Goal: Information Seeking & Learning: Learn about a topic

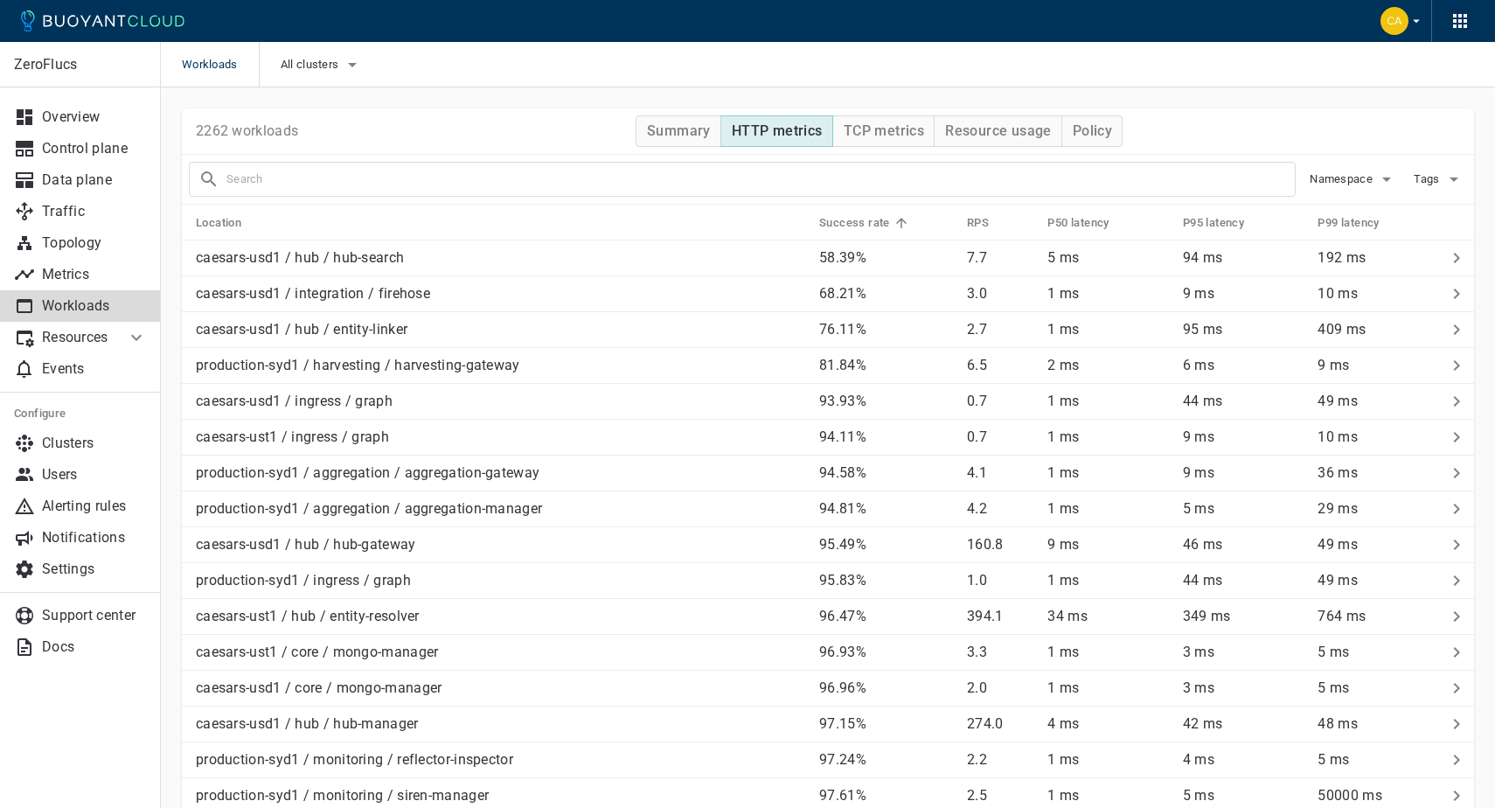
click at [643, 170] on input "text" at bounding box center [760, 179] width 1069 height 24
type input "graph"
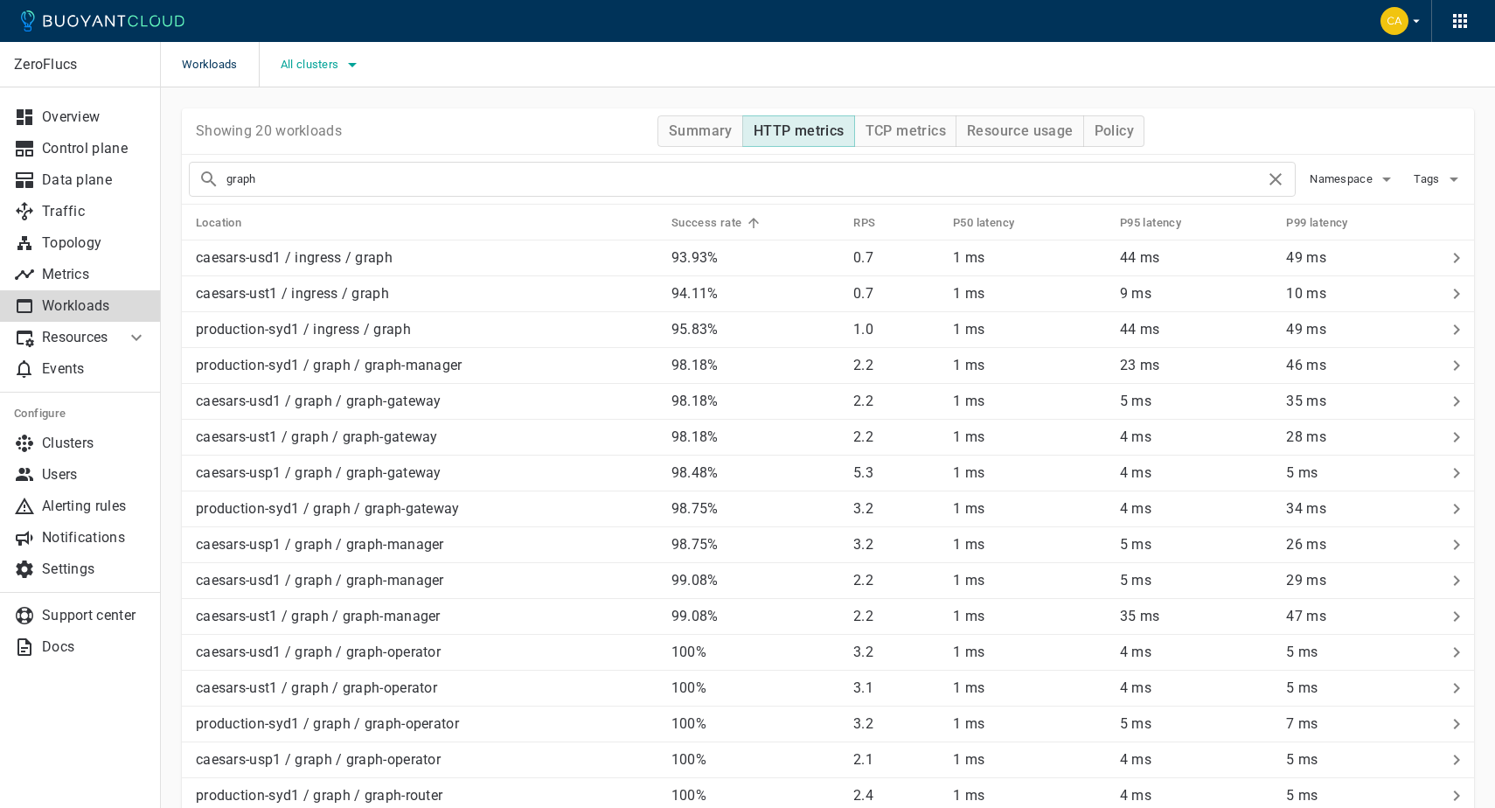
click at [317, 52] on button "All clusters" at bounding box center [322, 65] width 83 height 26
click at [331, 126] on span "caesars-usp1" at bounding box center [365, 117] width 86 height 17
click at [314, 126] on input "caesars-usp1" at bounding box center [303, 118] width 21 height 21
checkbox input "true"
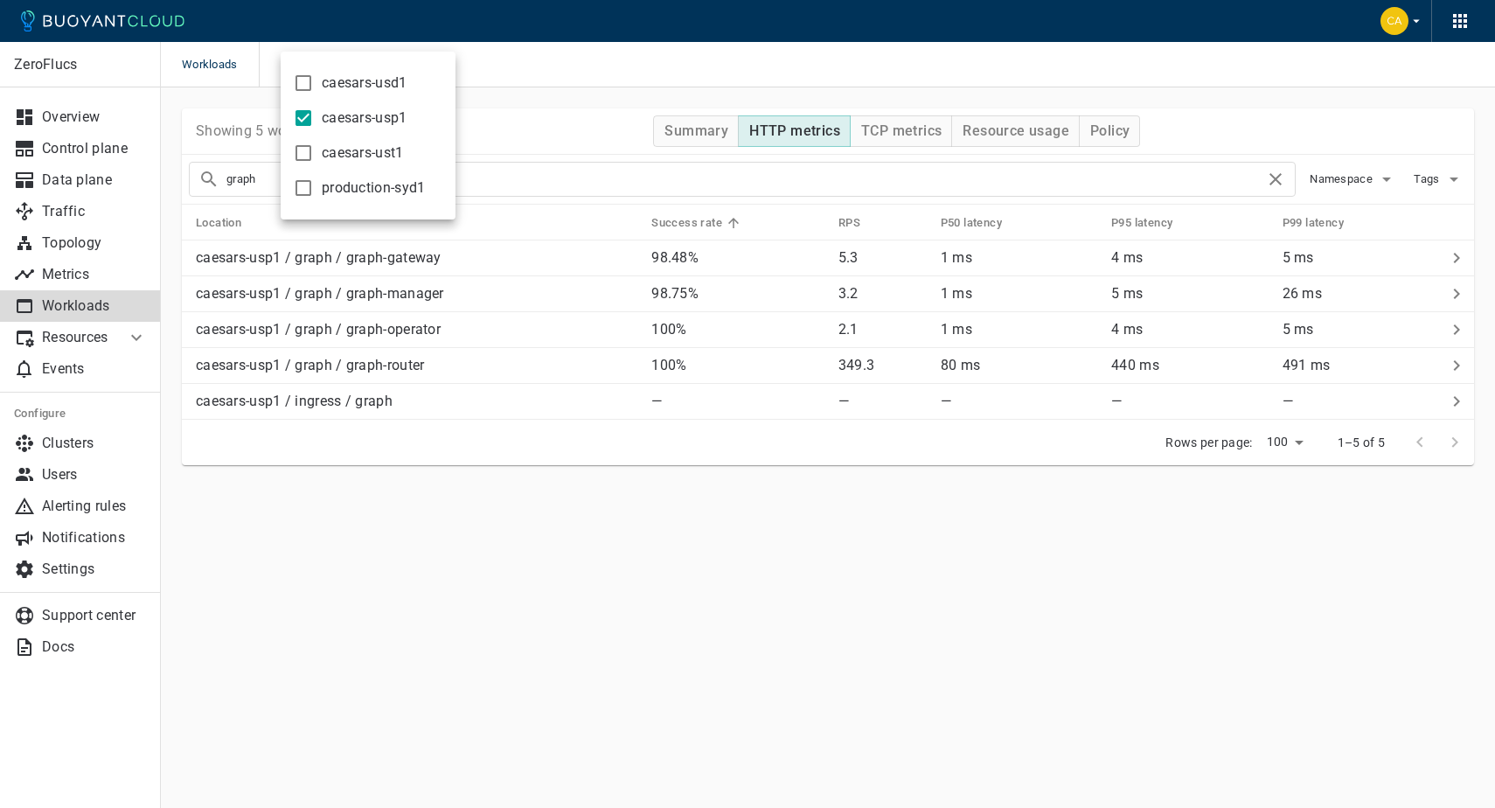
click at [431, 600] on div at bounding box center [747, 404] width 1495 height 808
click at [326, 404] on p "caesars-usp1 / ingress / graph" at bounding box center [294, 401] width 197 height 17
drag, startPoint x: 338, startPoint y: 369, endPoint x: 350, endPoint y: 351, distance: 22.1
click at [338, 368] on p "caesars-usp1 / graph / graph-router" at bounding box center [310, 365] width 229 height 17
click at [361, 335] on p "caesars-usp1 / graph / graph-operator" at bounding box center [318, 329] width 245 height 17
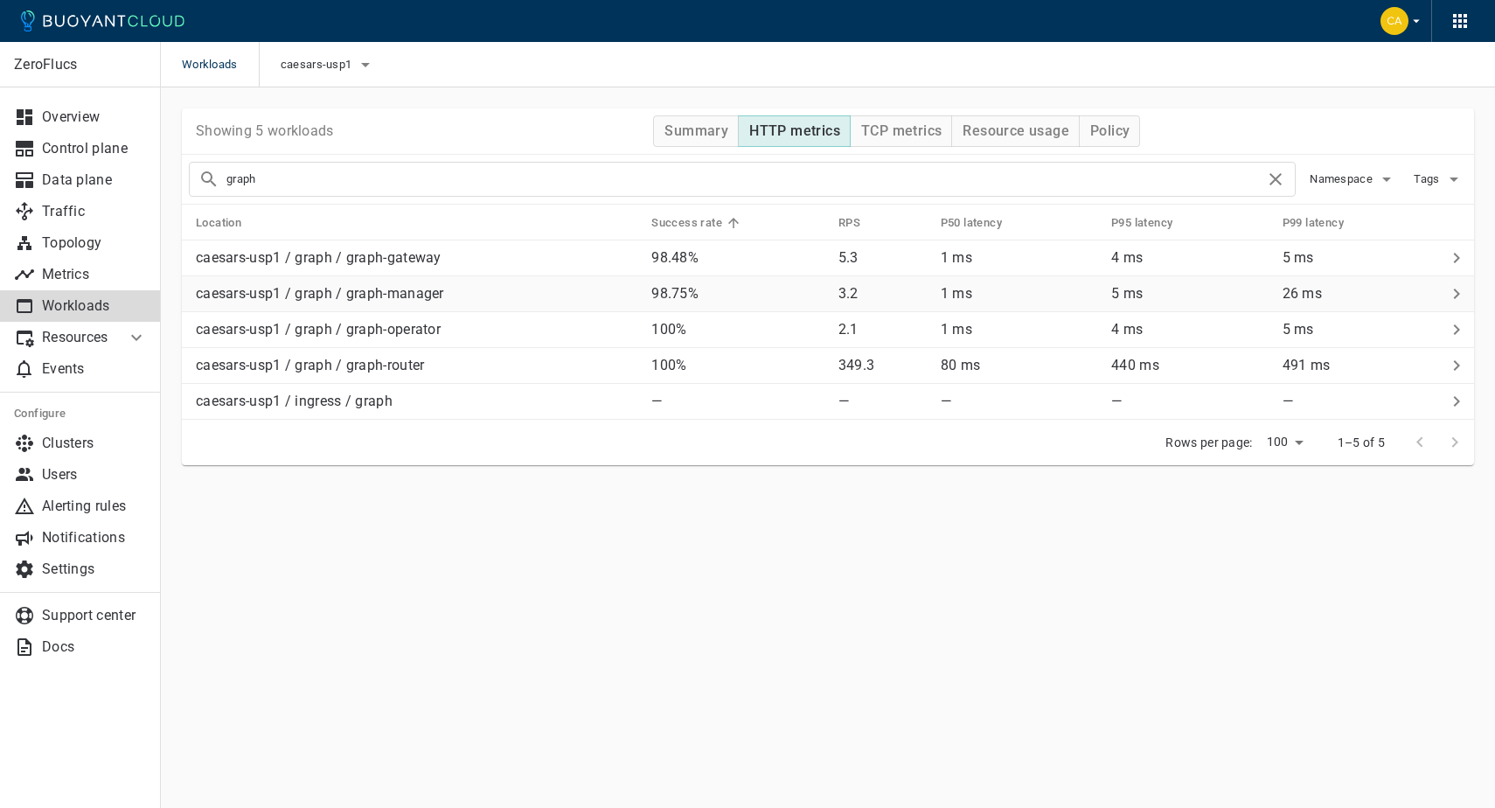
click at [384, 296] on p "caesars-usp1 / graph / graph-manager" at bounding box center [320, 293] width 248 height 17
click at [408, 263] on p "caesars-usp1 / graph / graph-gateway" at bounding box center [319, 257] width 246 height 17
click at [261, 179] on input "graph" at bounding box center [745, 179] width 1039 height 24
click at [261, 178] on input "graph" at bounding box center [745, 179] width 1039 height 24
type input "quick"
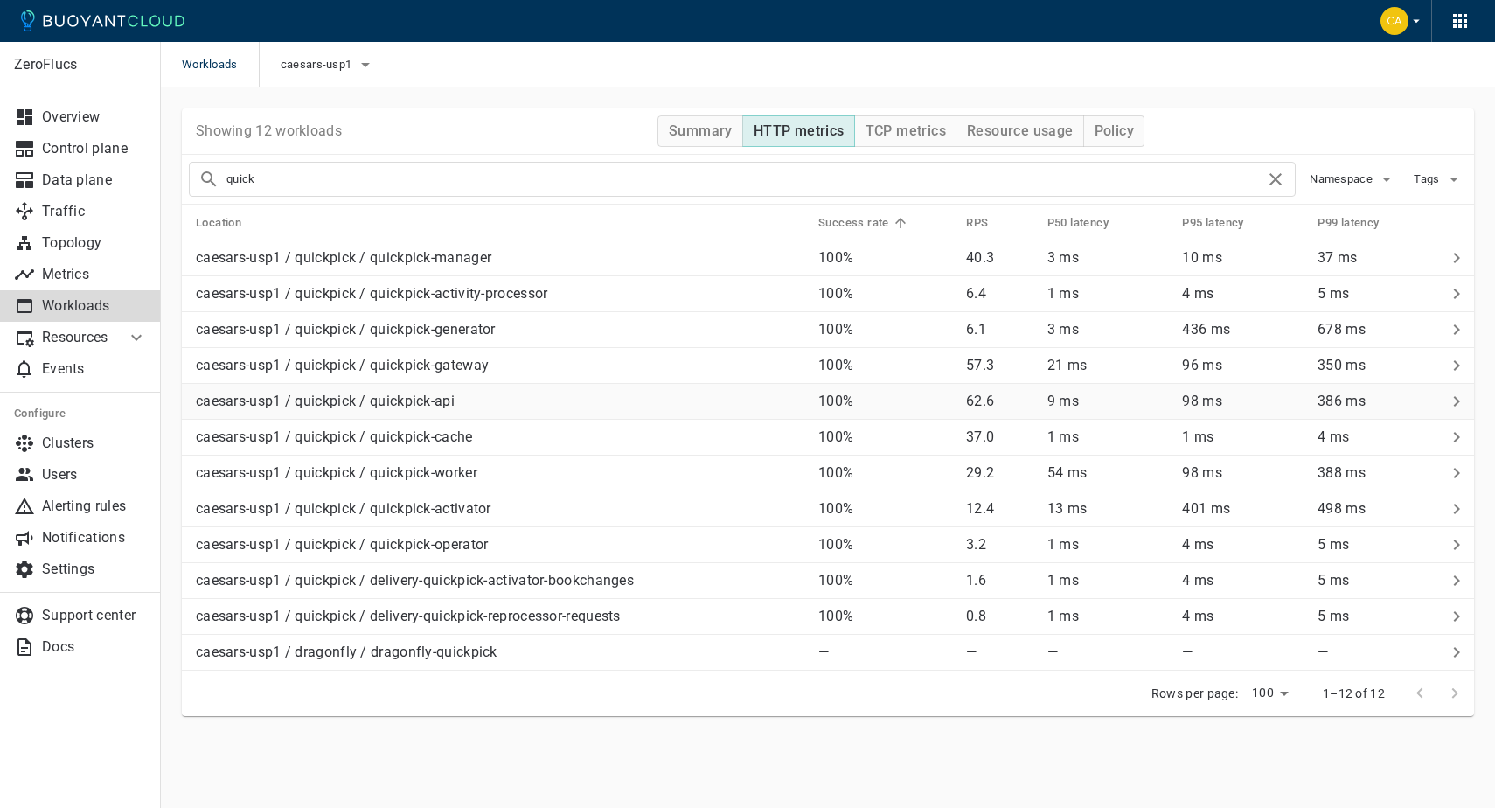
click at [497, 403] on div "caesars-usp1 / quickpick / quickpick-api" at bounding box center [497, 398] width 616 height 24
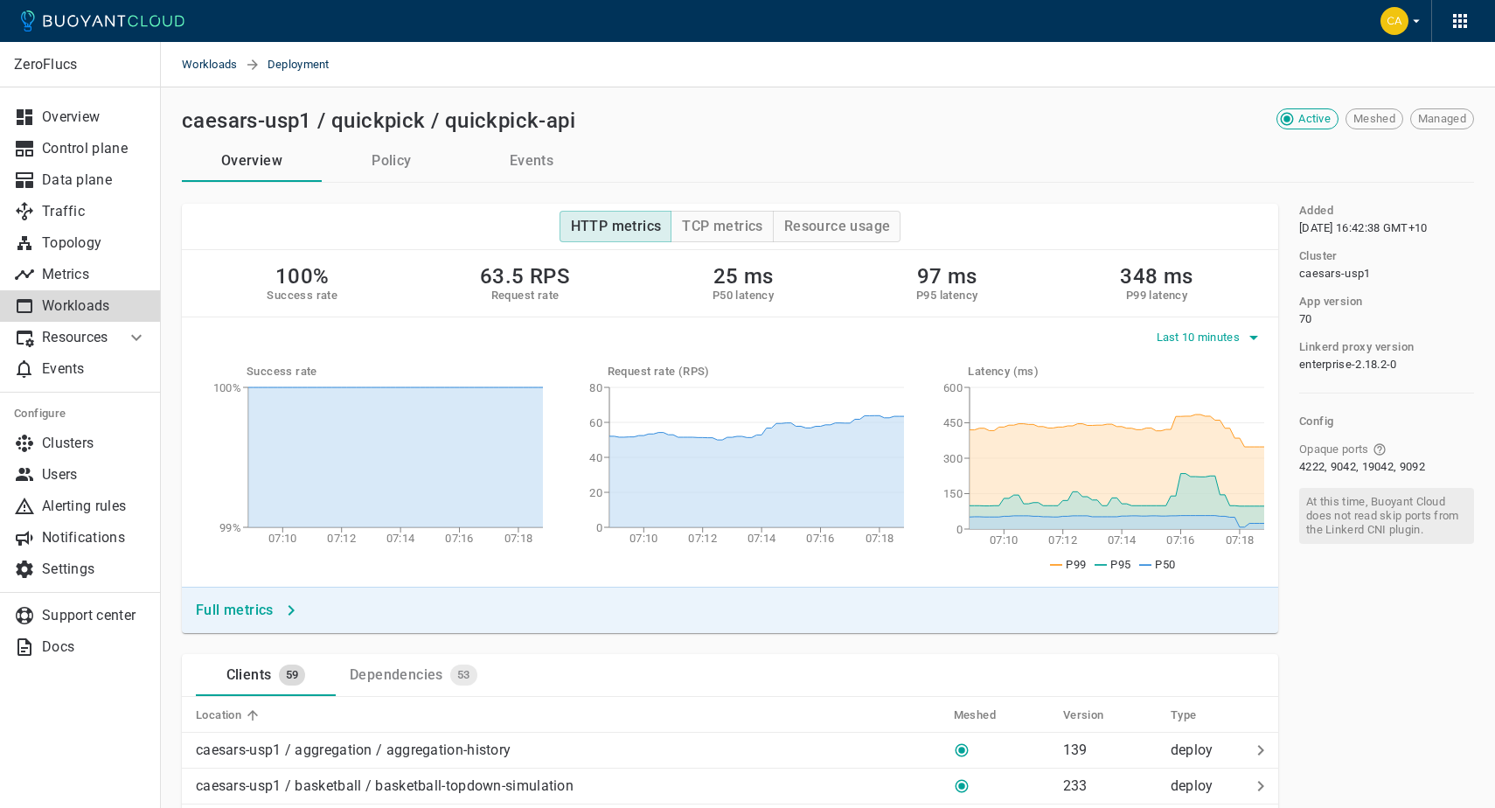
click at [1244, 337] on icon "button" at bounding box center [1253, 337] width 21 height 21
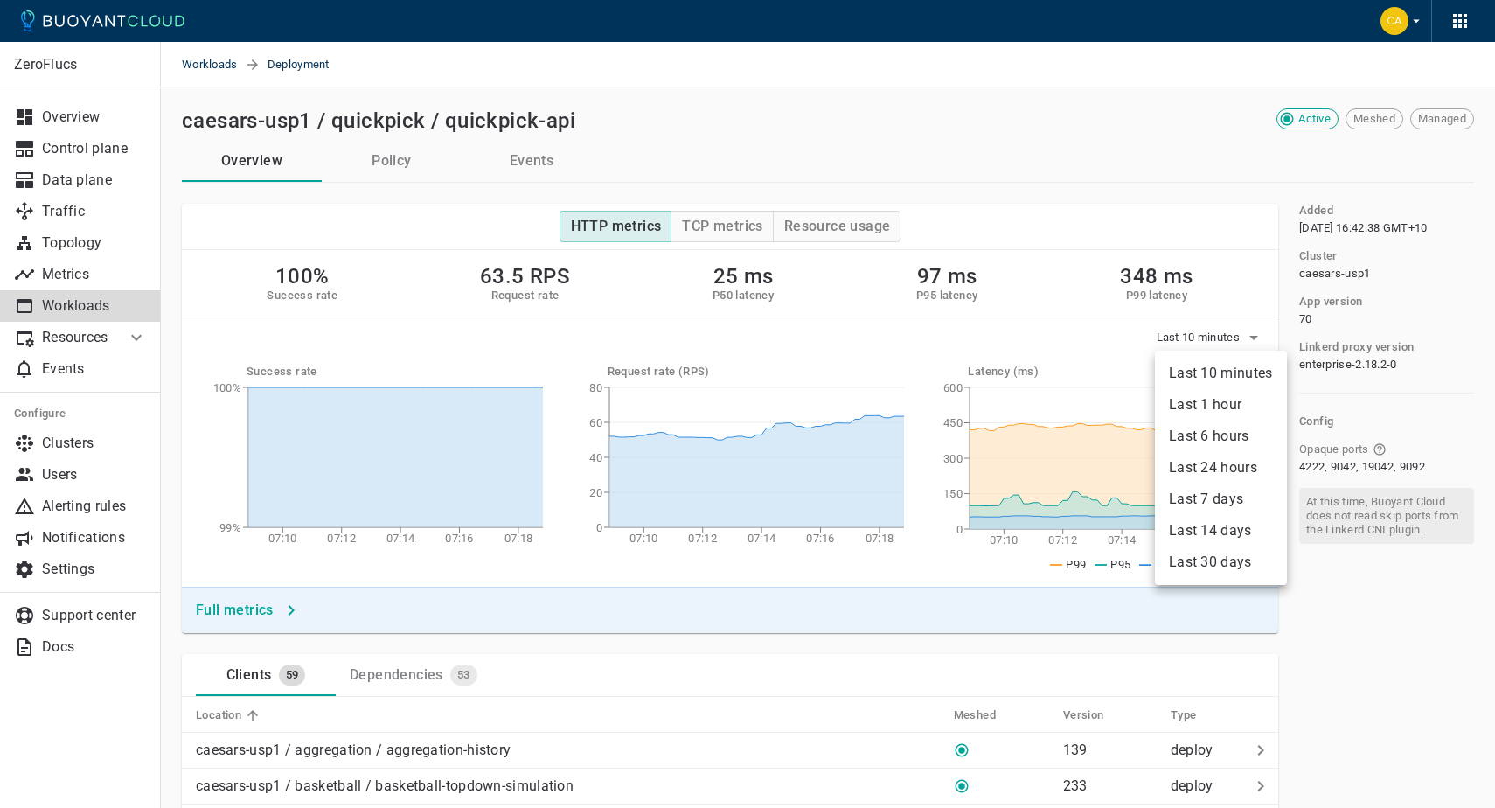
click at [1201, 432] on li "Last 6 hours" at bounding box center [1221, 436] width 132 height 31
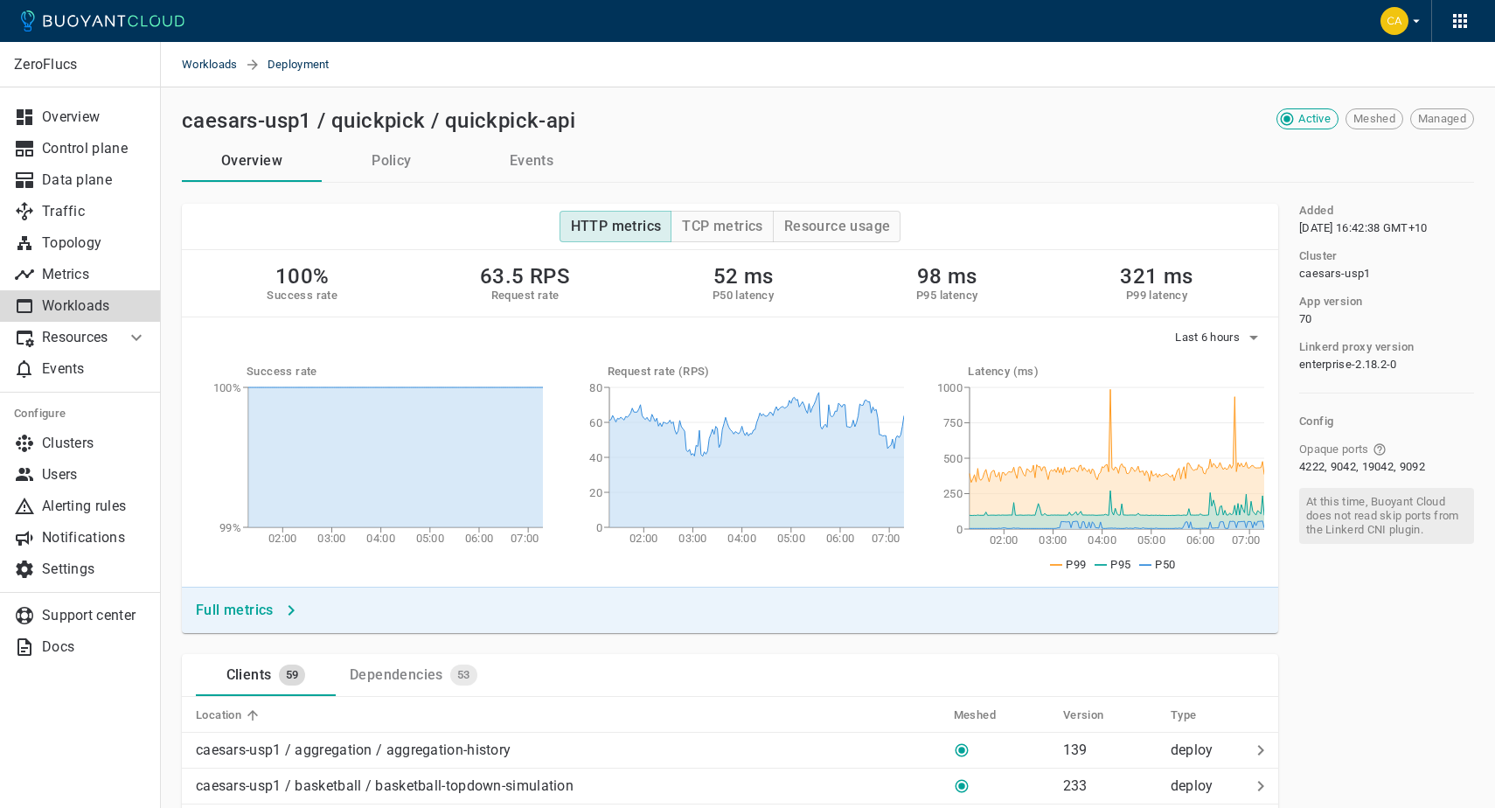
click at [189, 612] on button "Full metrics" at bounding box center [247, 610] width 116 height 31
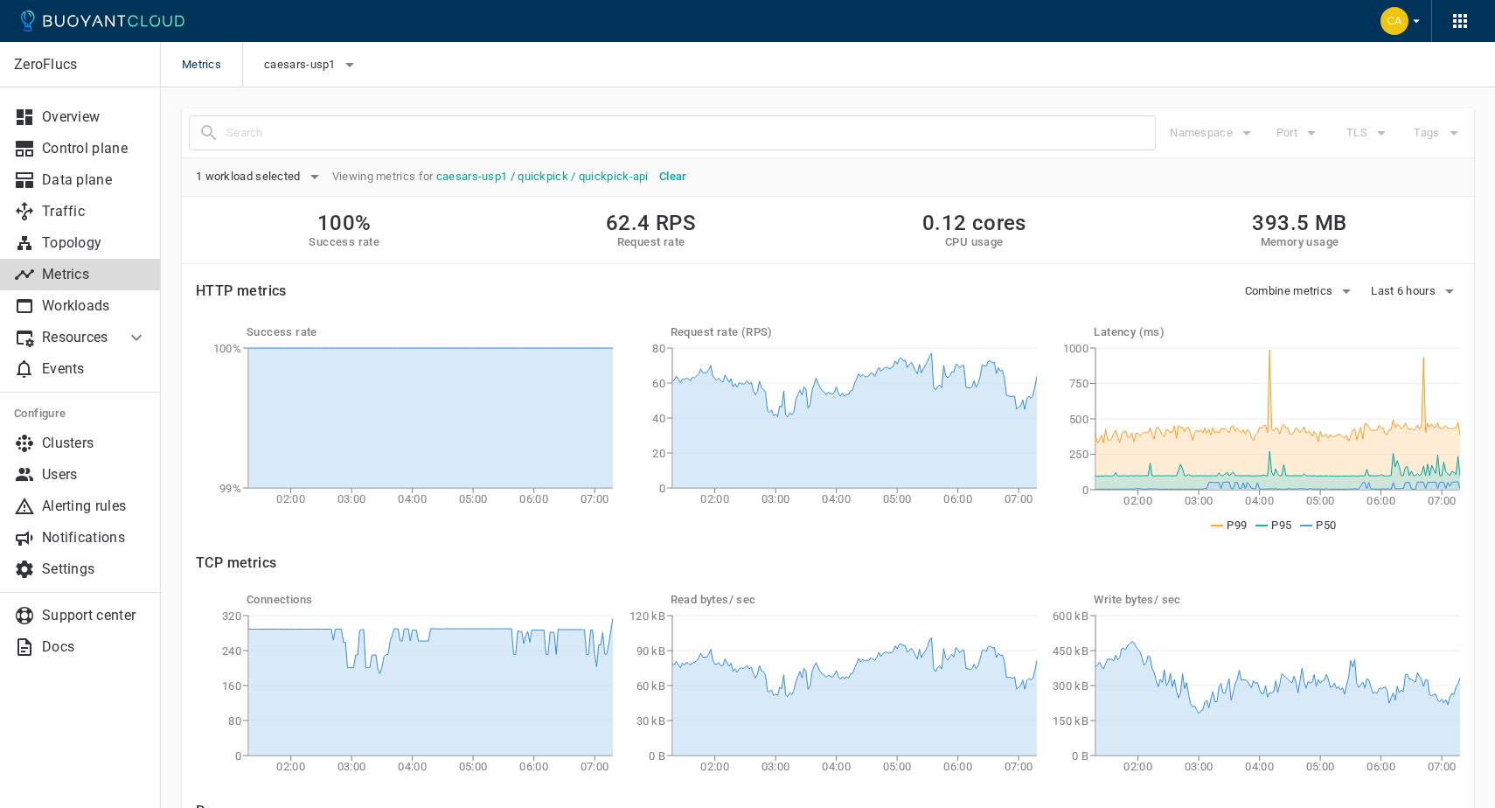
click at [73, 275] on p "Metrics" at bounding box center [94, 274] width 105 height 17
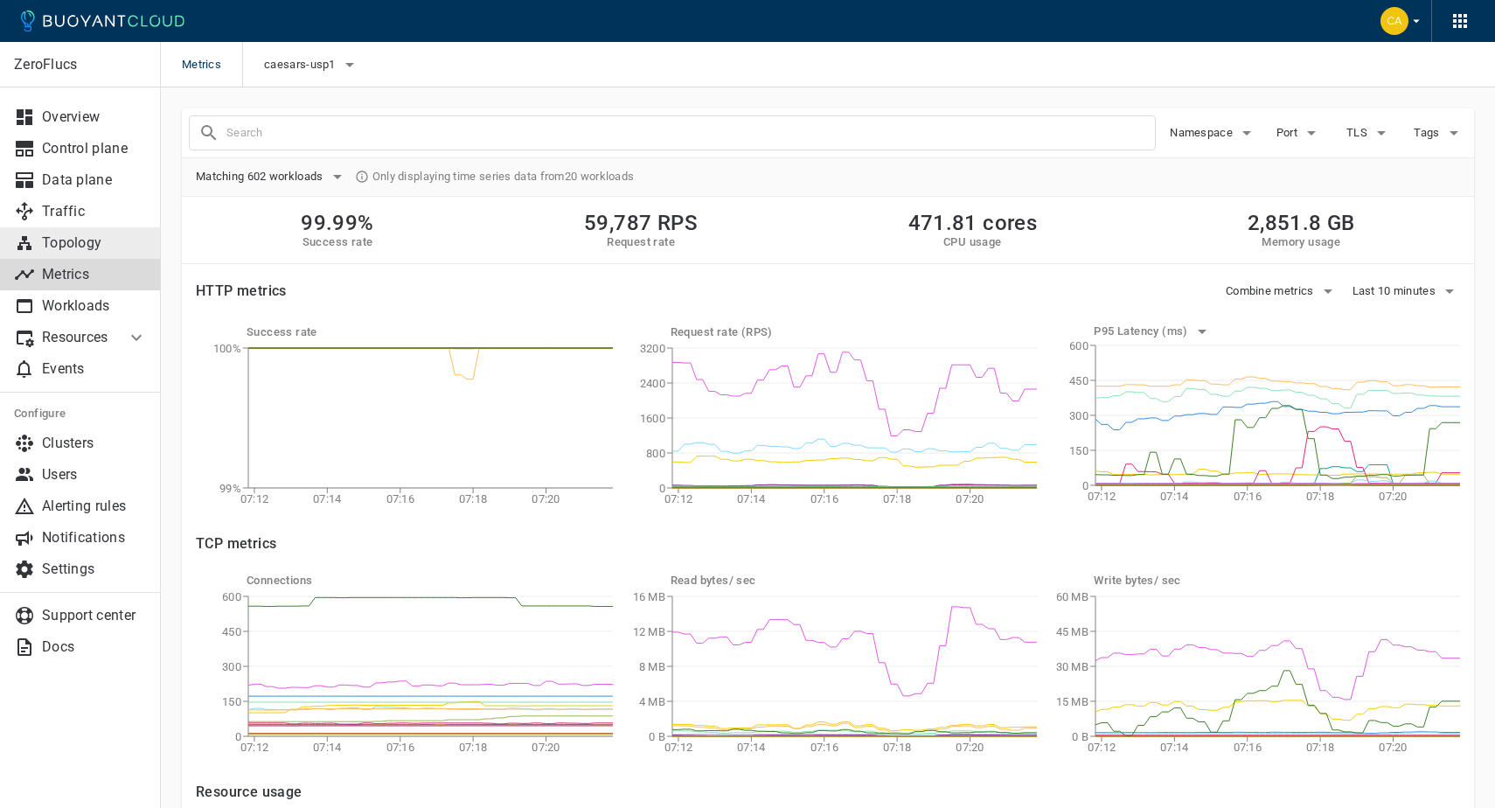
click at [80, 245] on p "Topology" at bounding box center [94, 242] width 105 height 17
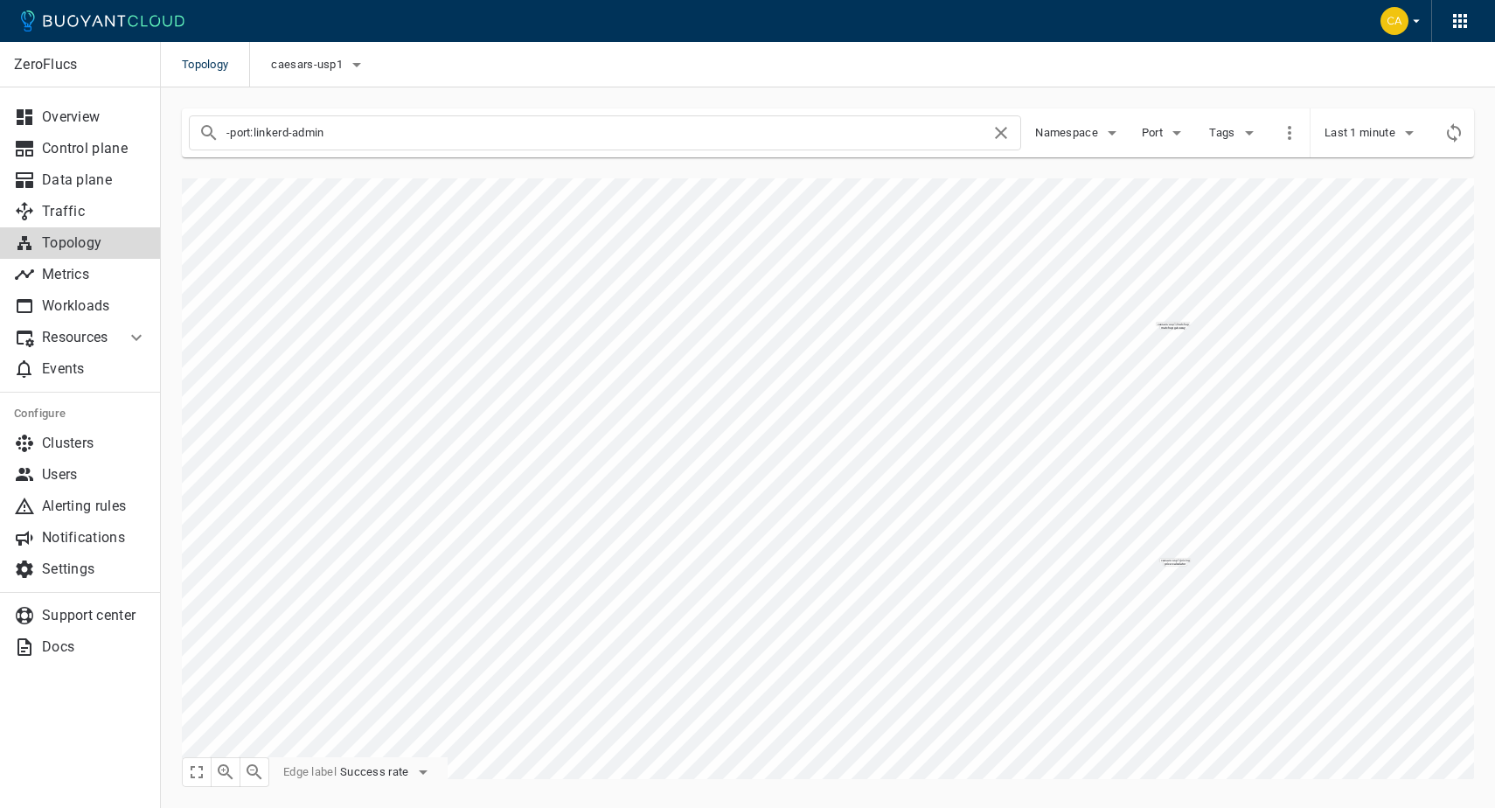
drag, startPoint x: 339, startPoint y: 136, endPoint x: 234, endPoint y: 129, distance: 105.2
click at [234, 129] on input "-port:linkerd-admin" at bounding box center [608, 133] width 764 height 24
type input "-"
type input "quickpick-api"
checkbox input "false"
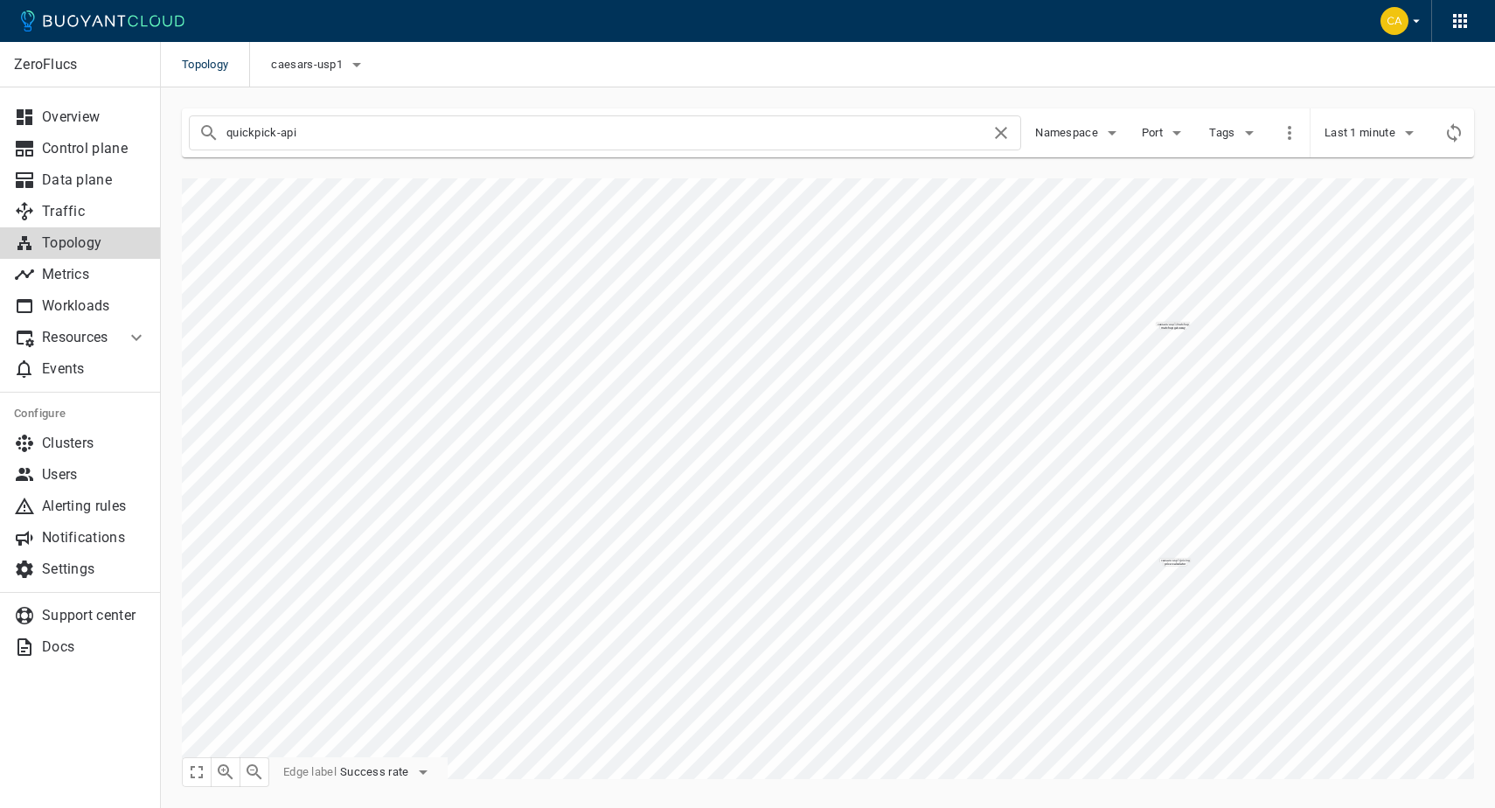
type input "quickpick-api"
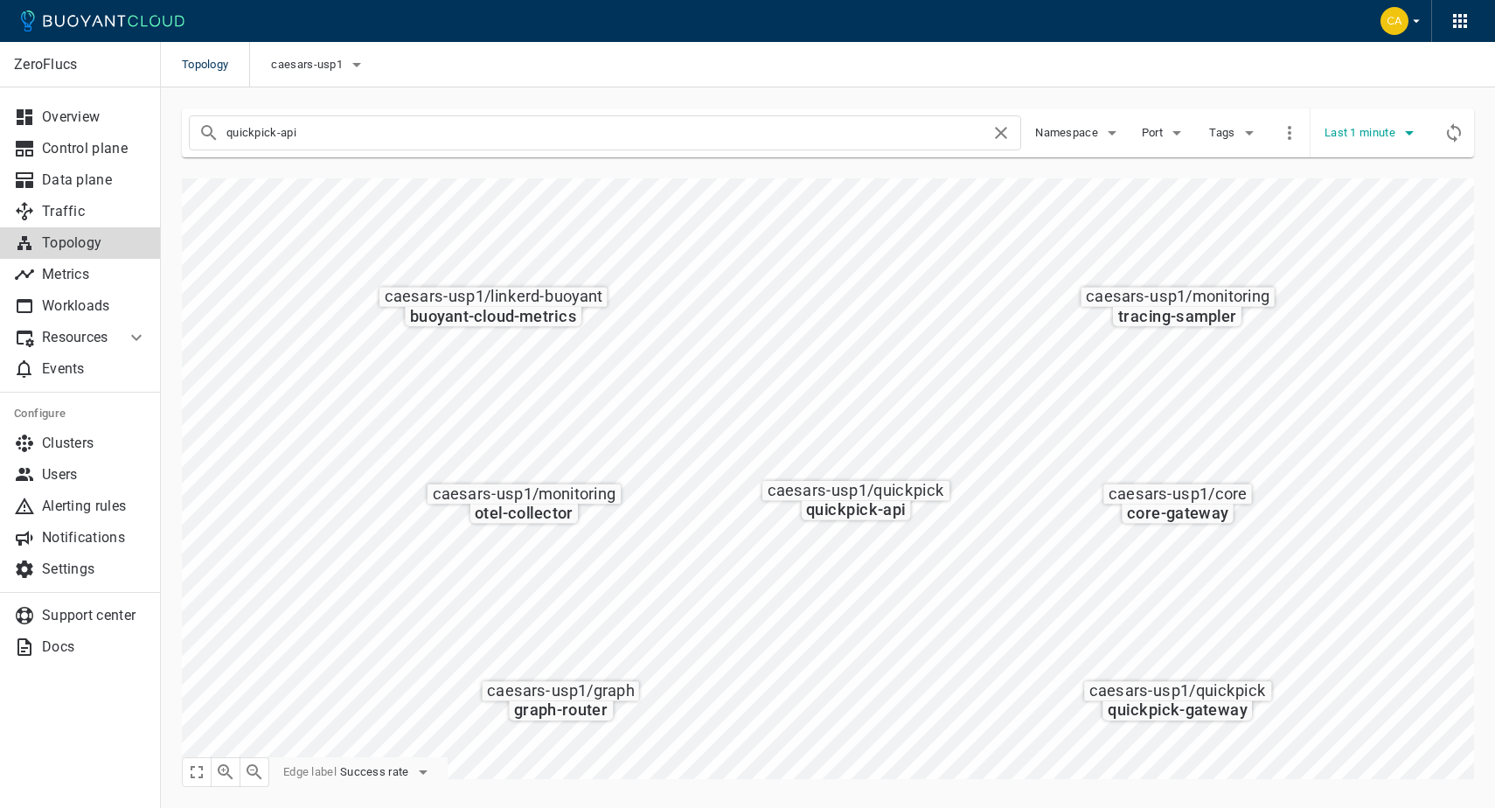
click at [1406, 136] on icon "button" at bounding box center [1409, 132] width 21 height 21
click at [1378, 257] on li "Last 6 hours" at bounding box center [1391, 262] width 132 height 31
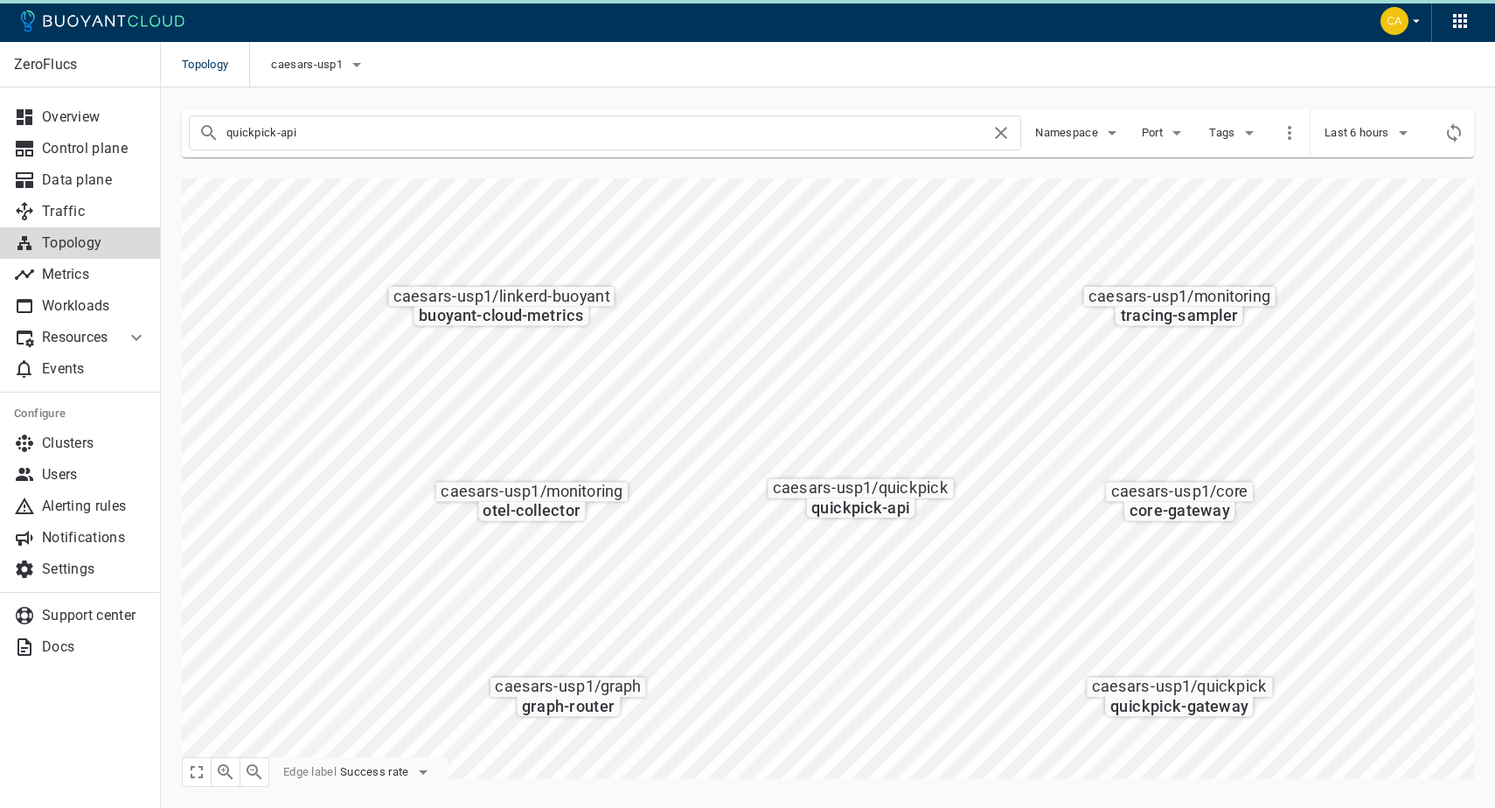
click at [316, 134] on input "quickpick-api" at bounding box center [608, 133] width 764 height 24
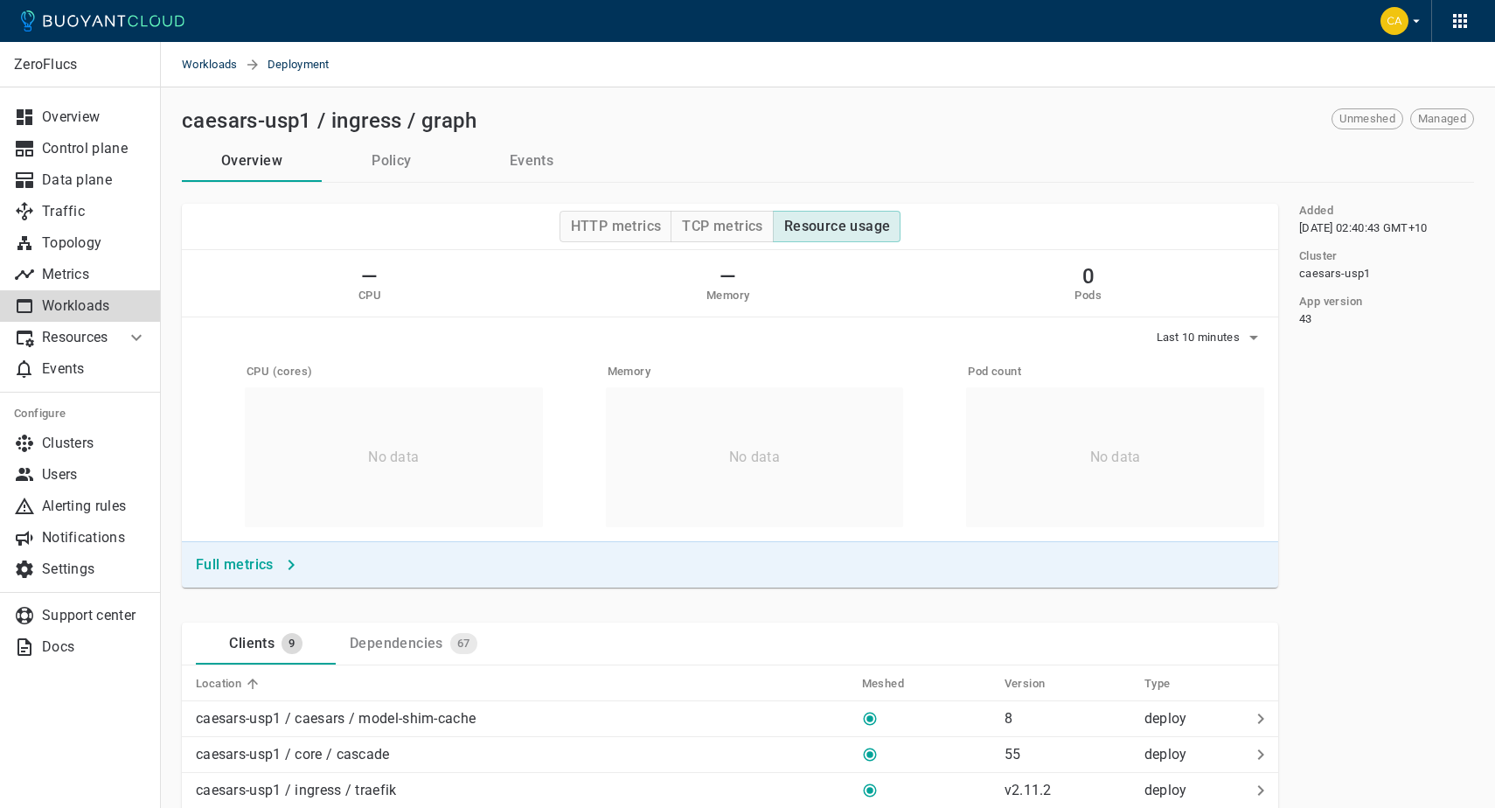
scroll to position [10, 0]
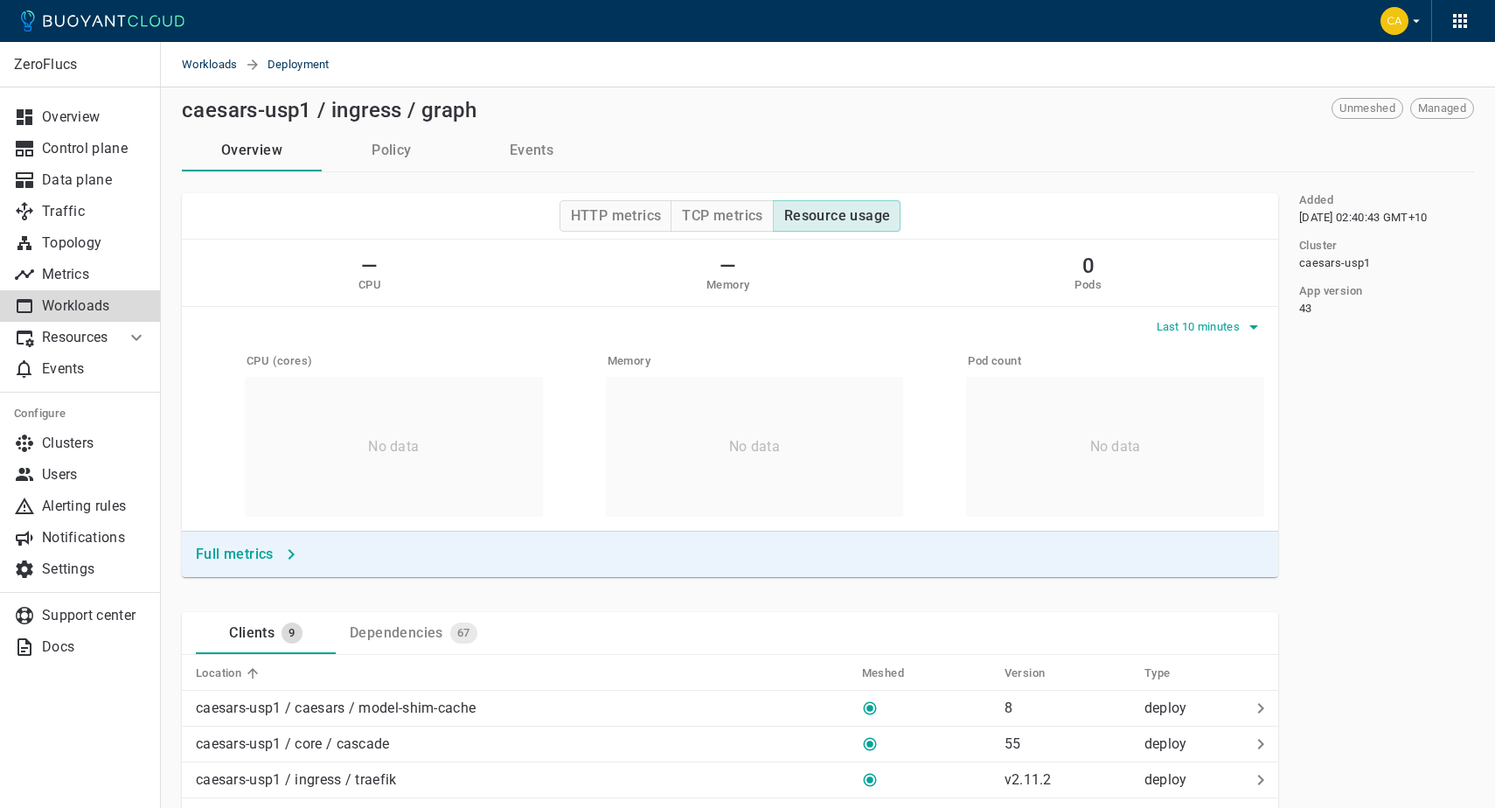
click at [1218, 324] on span "Last 10 minutes" at bounding box center [1200, 327] width 87 height 14
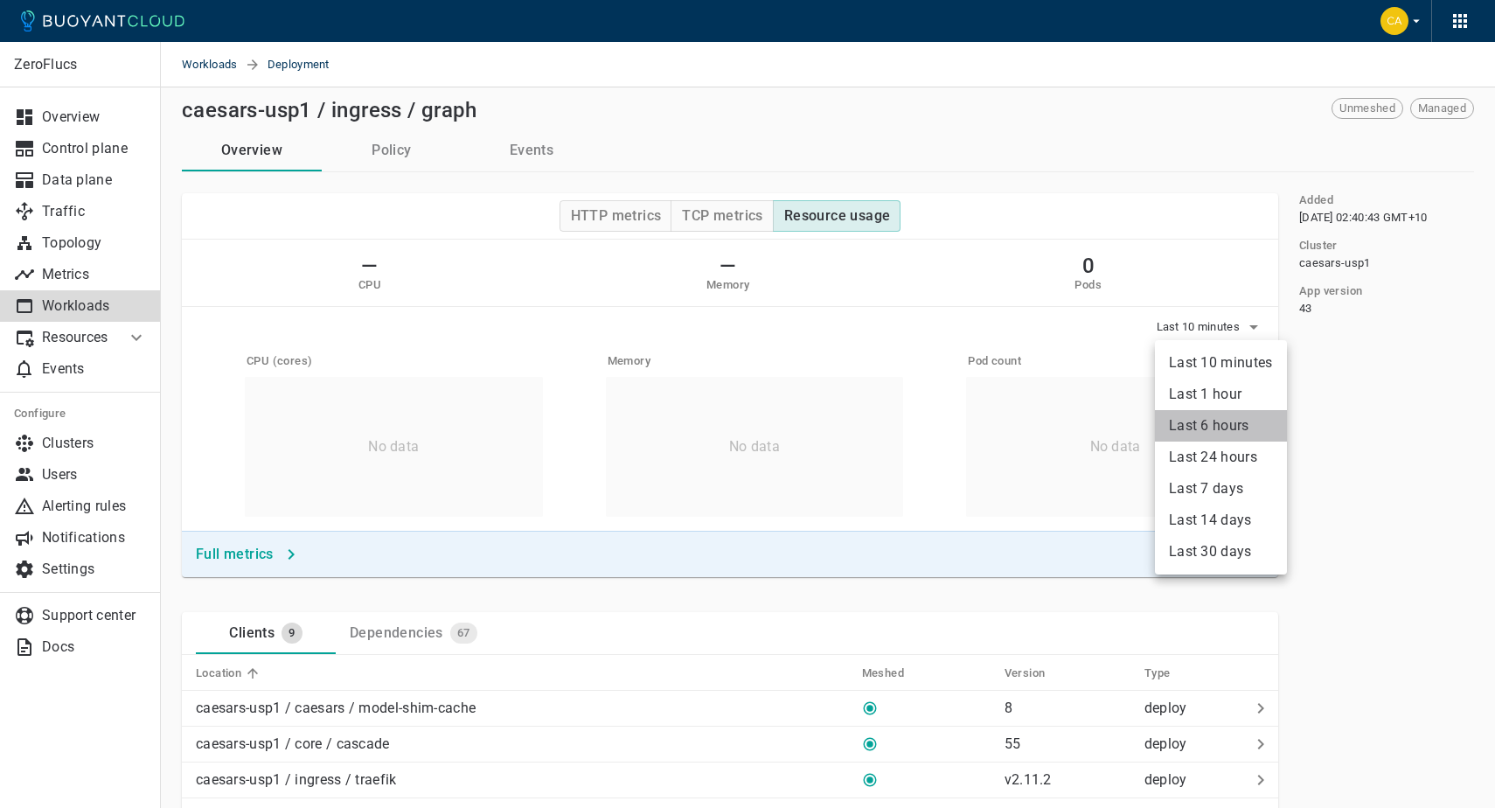
click at [1241, 420] on li "Last 6 hours" at bounding box center [1221, 425] width 132 height 31
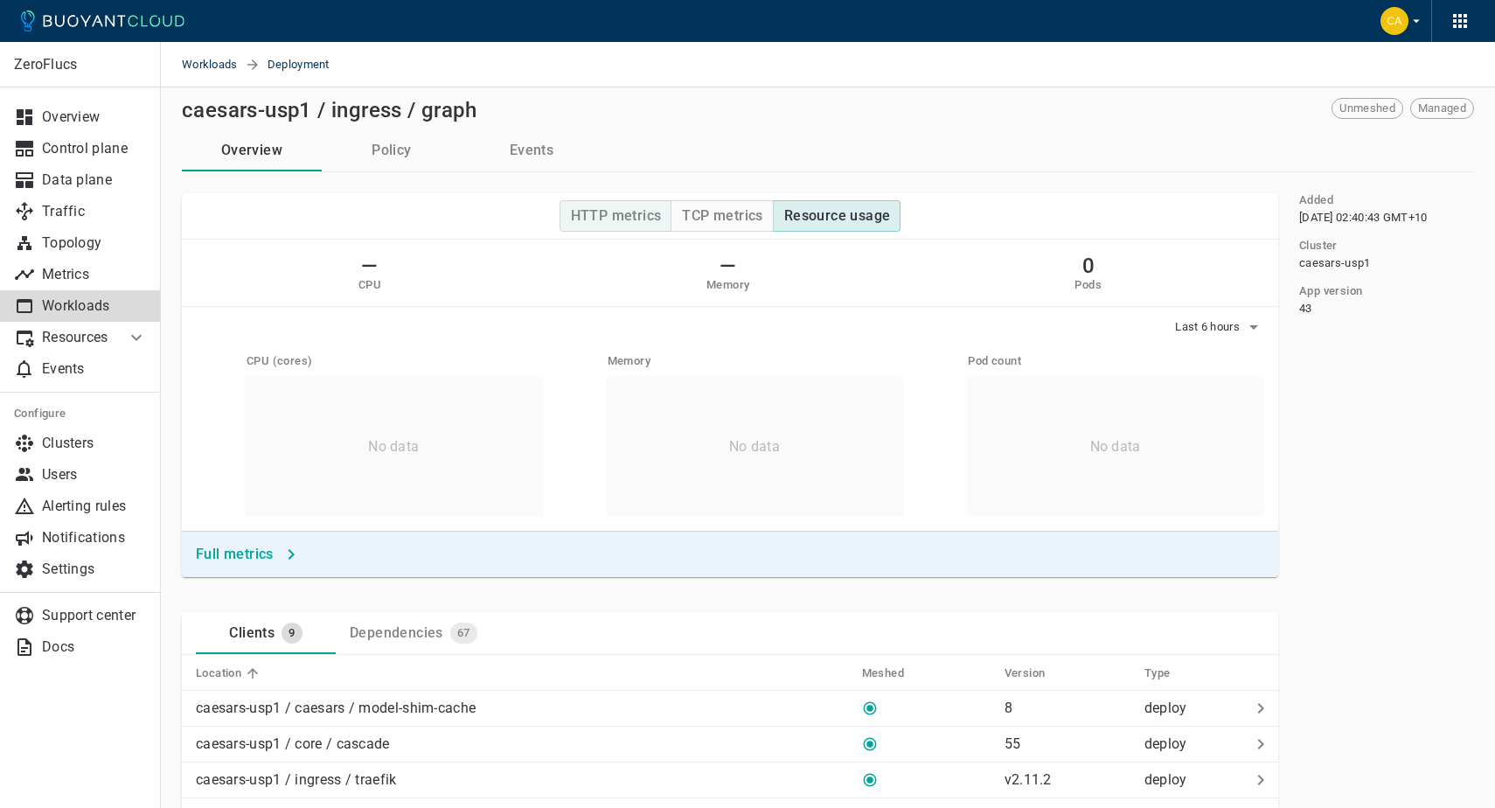
click at [609, 212] on h4 "HTTP metrics" at bounding box center [616, 215] width 91 height 17
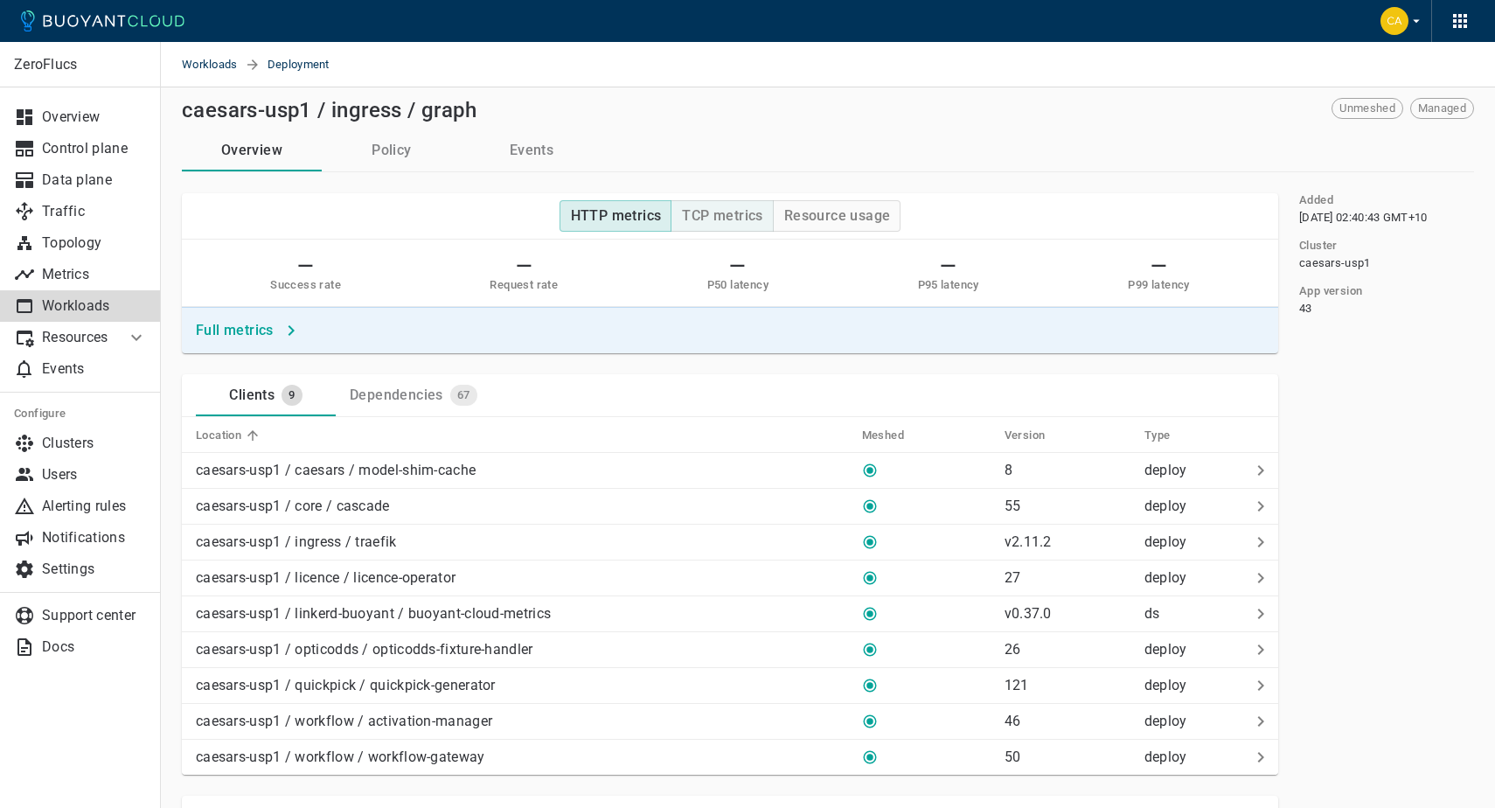
click at [721, 219] on h4 "TCP metrics" at bounding box center [722, 215] width 80 height 17
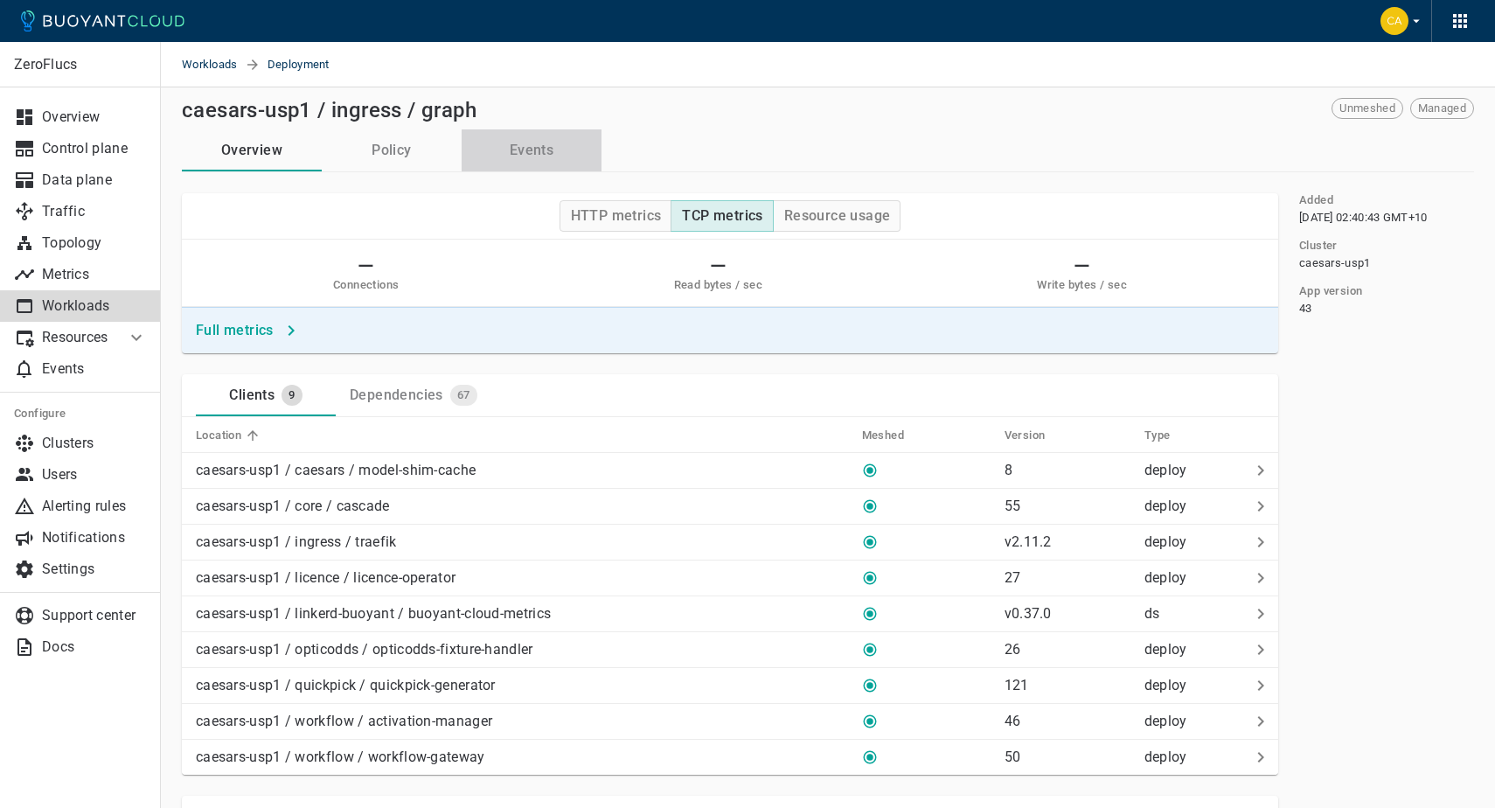
click at [517, 143] on button "Events" at bounding box center [532, 150] width 140 height 42
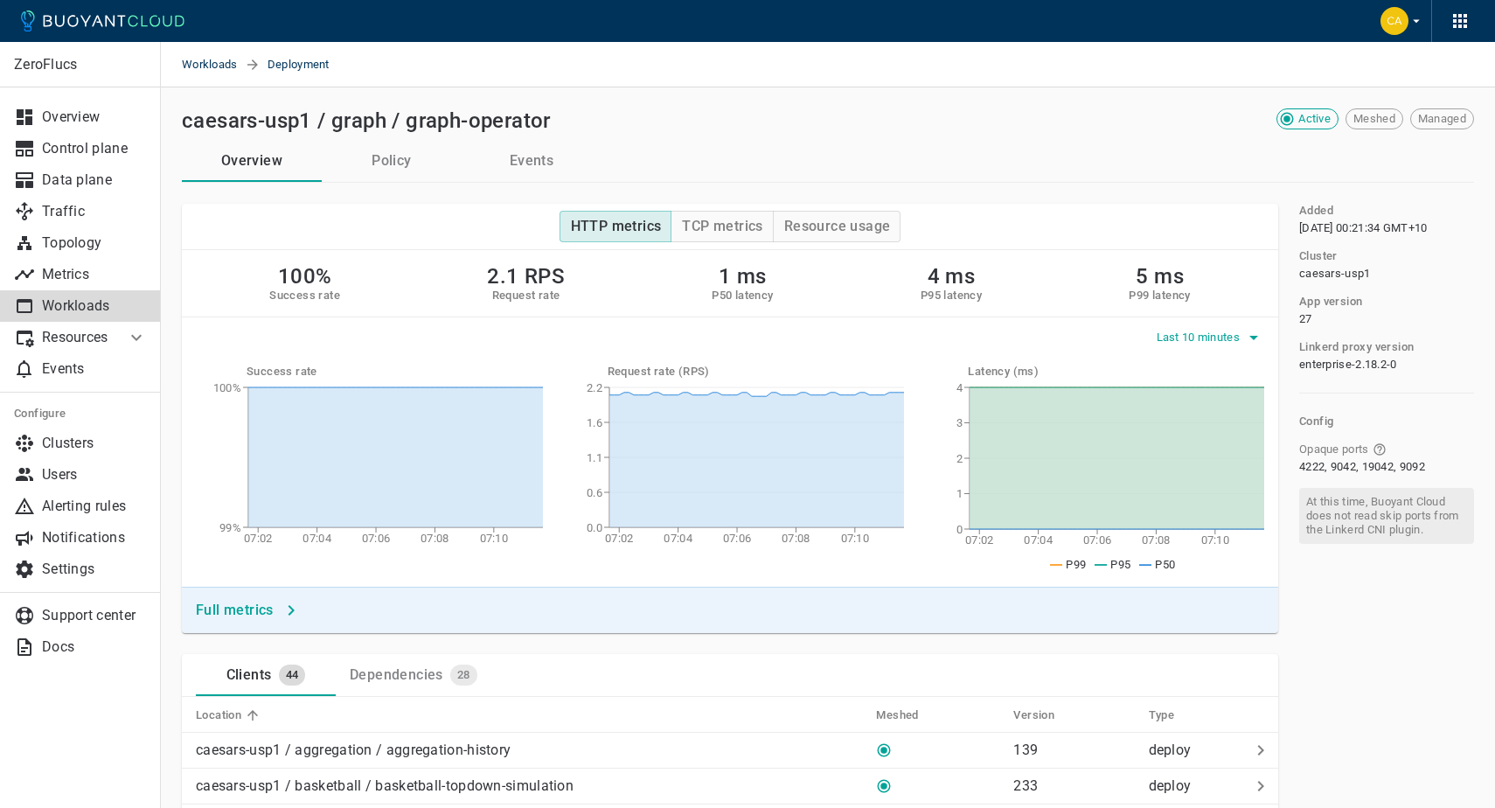
click at [1190, 341] on span "Last 10 minutes" at bounding box center [1200, 338] width 87 height 14
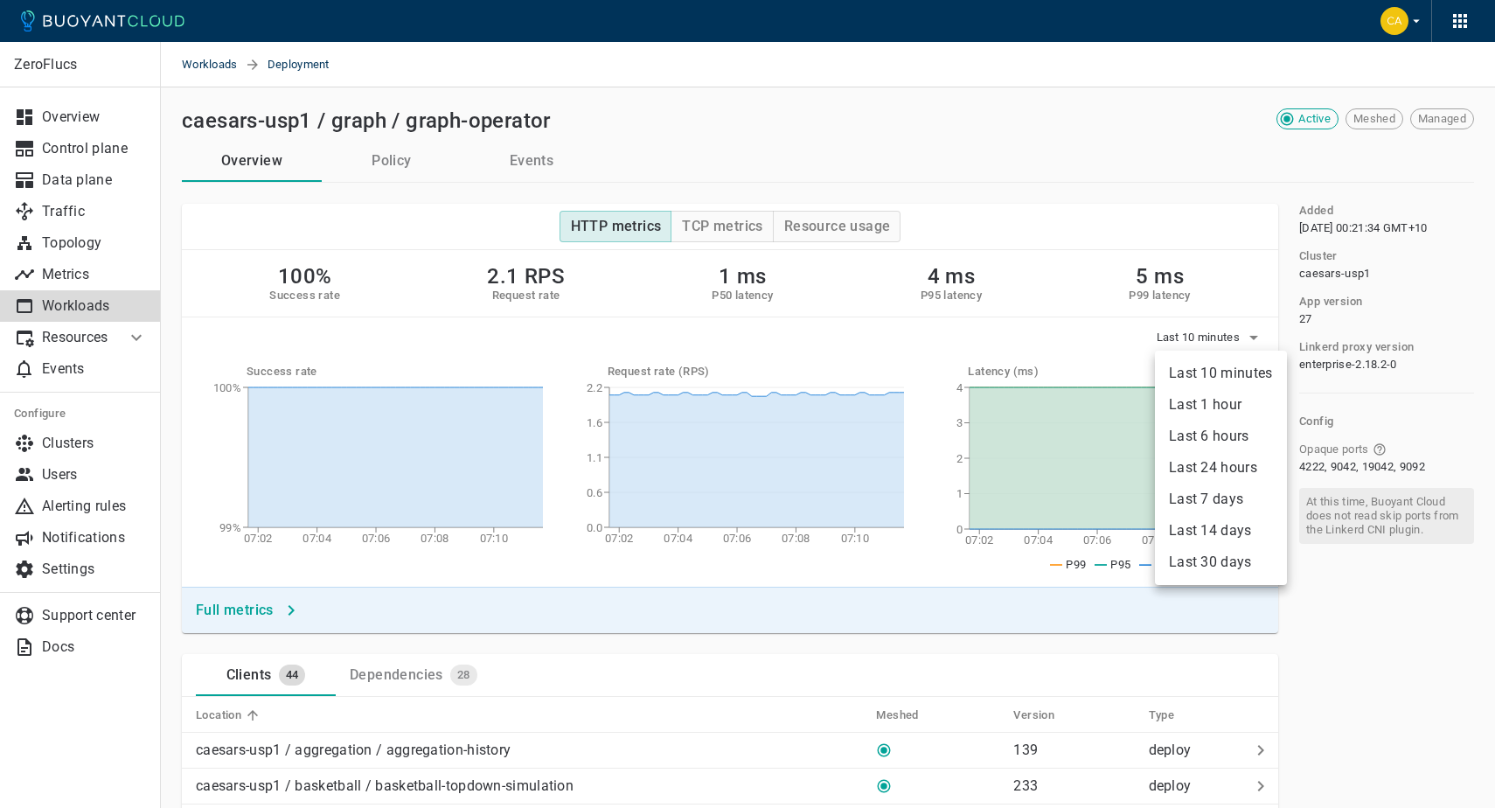
click at [1194, 428] on li "Last 6 hours" at bounding box center [1221, 436] width 132 height 31
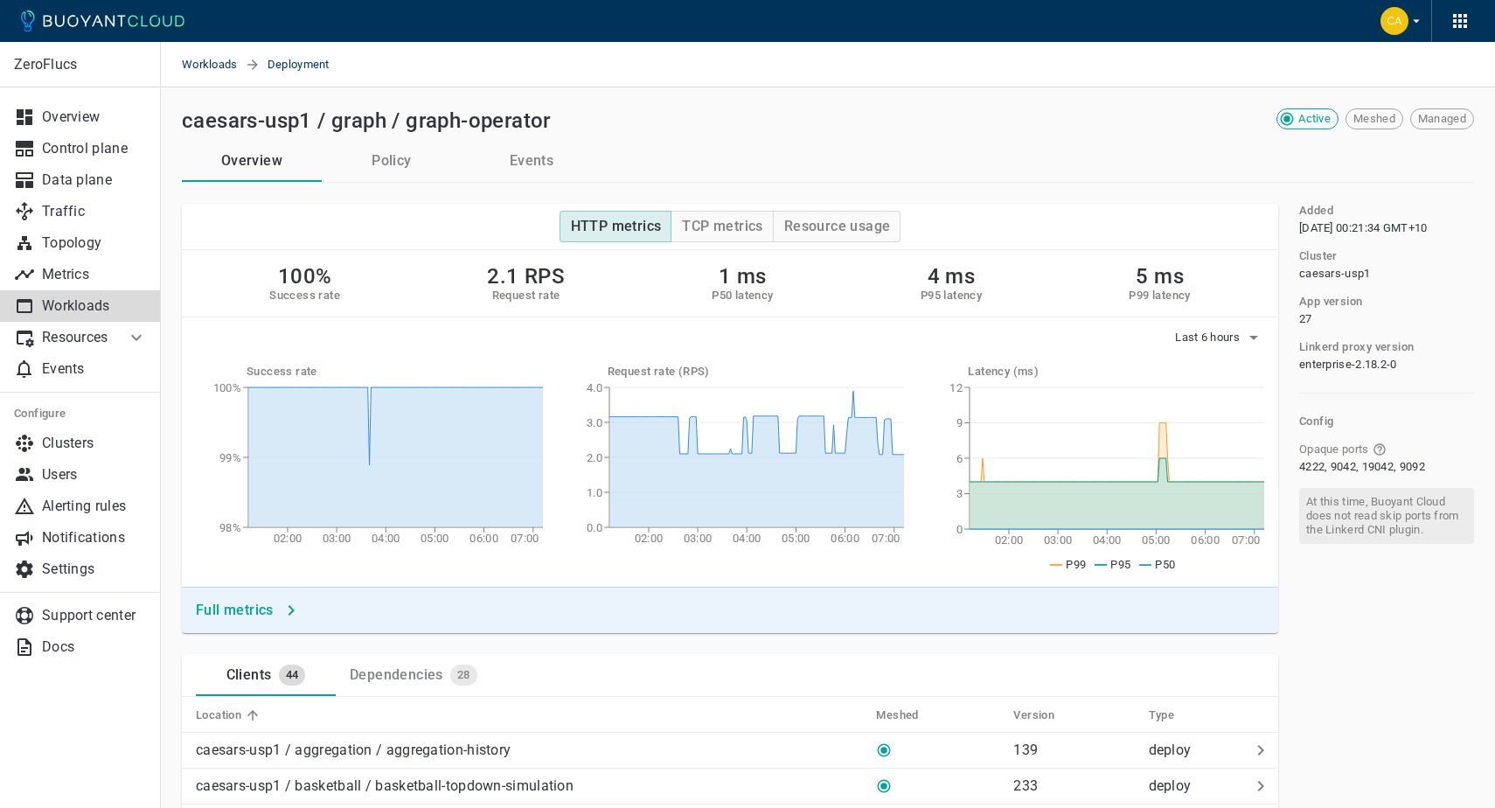
click at [538, 164] on button "Events" at bounding box center [532, 161] width 140 height 42
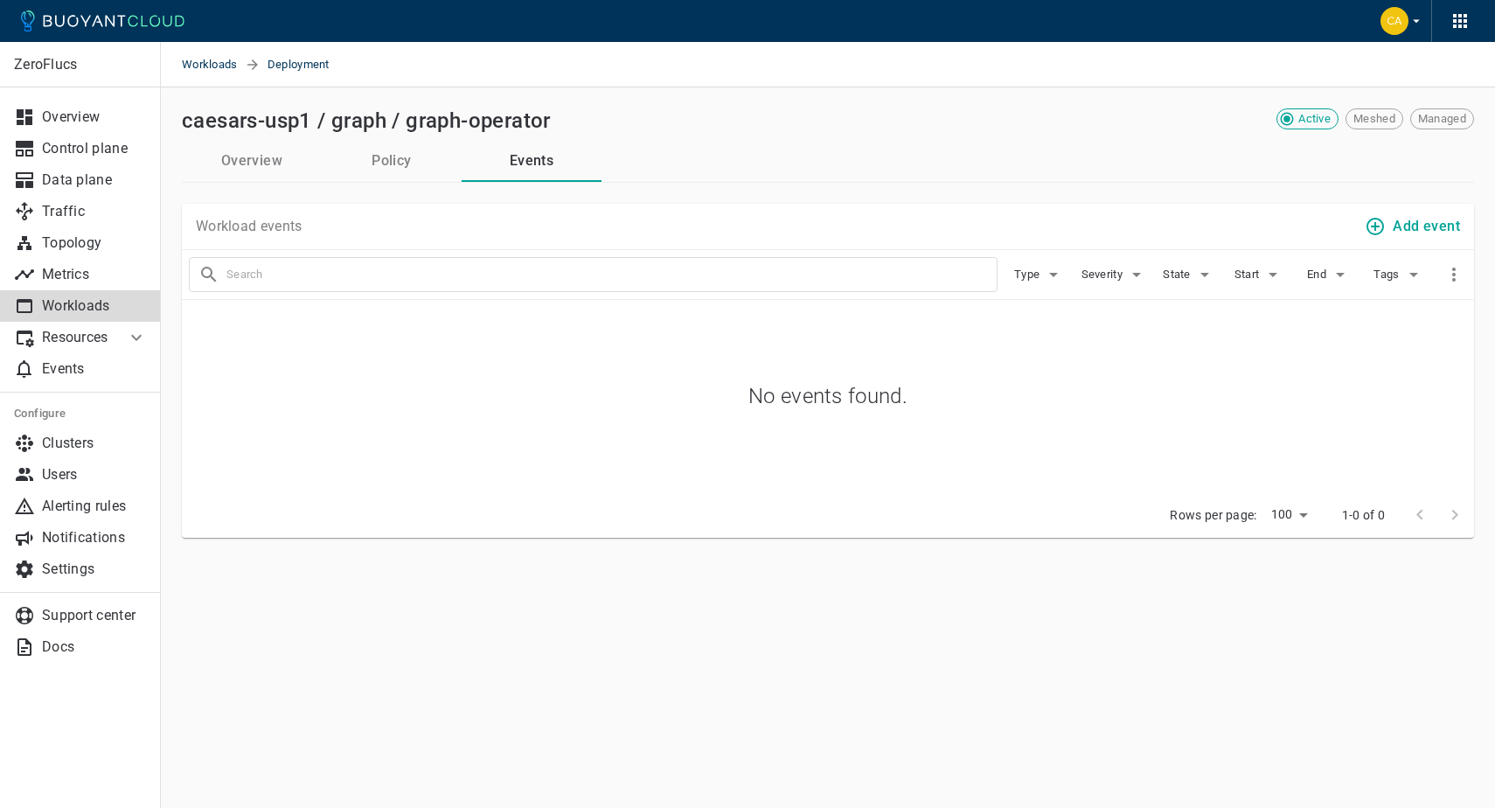
click at [381, 165] on button "Policy" at bounding box center [392, 161] width 140 height 42
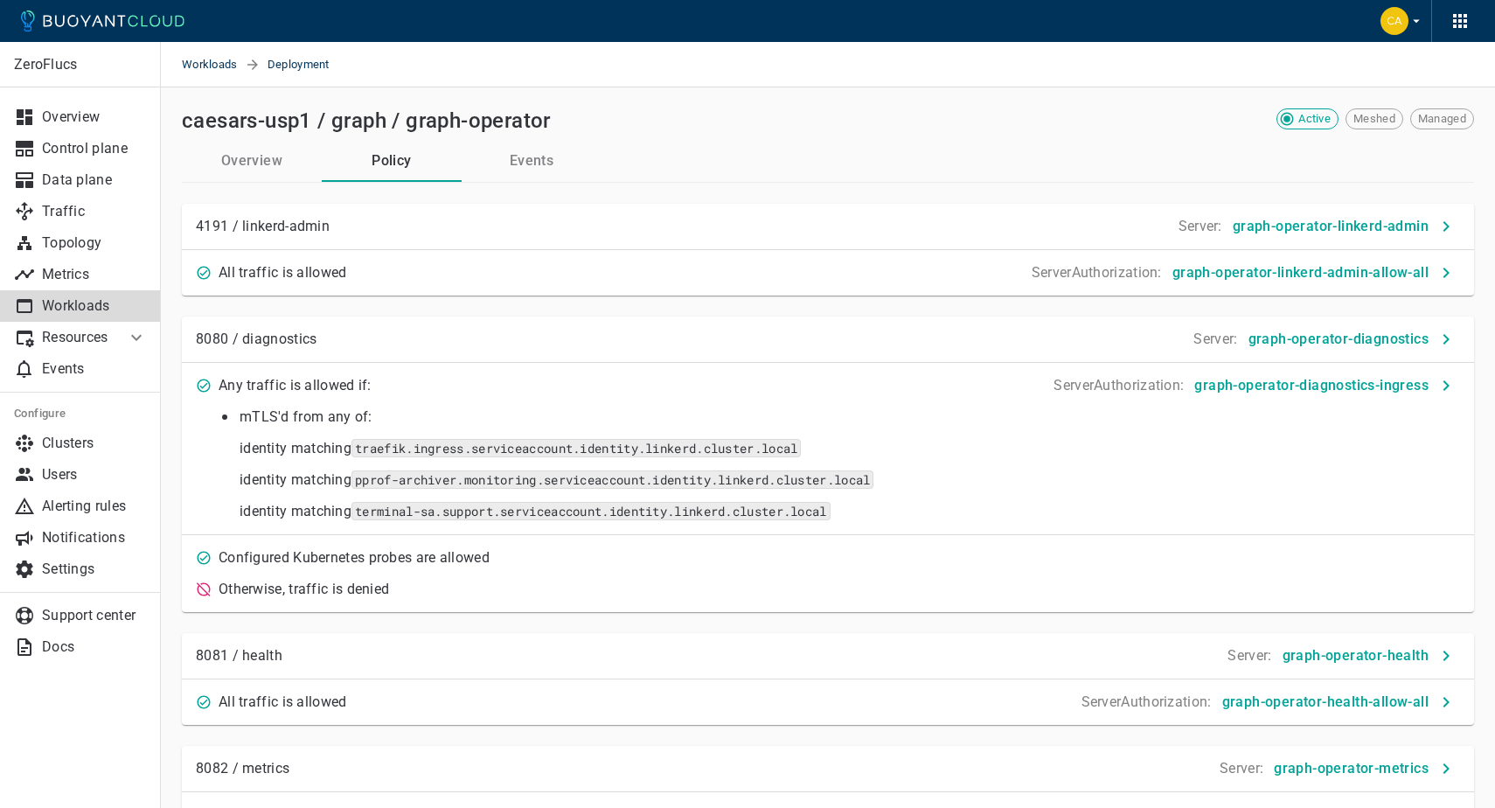
click at [250, 166] on button "Overview" at bounding box center [252, 161] width 140 height 42
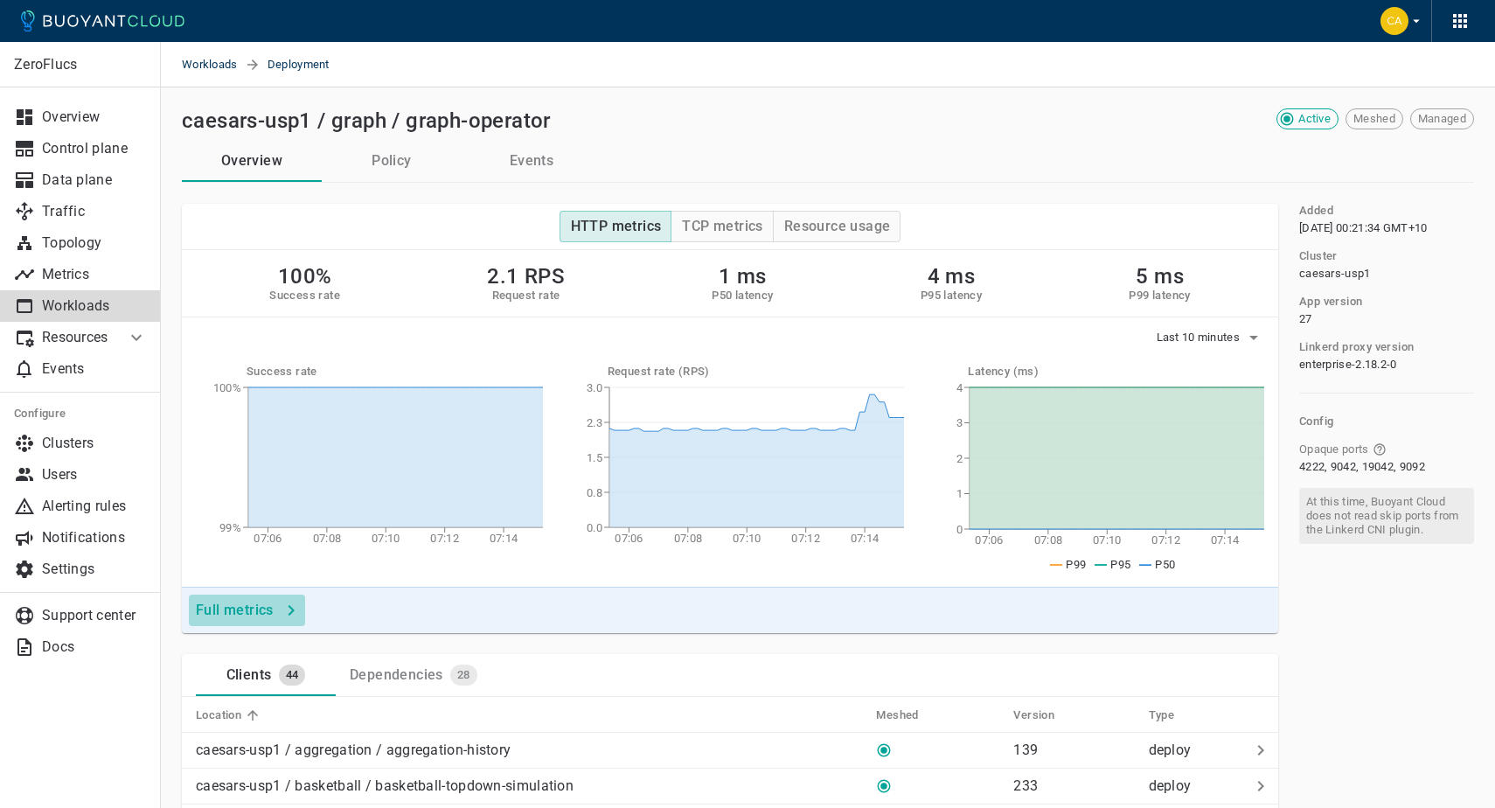
click at [250, 602] on h4 "Full metrics" at bounding box center [235, 610] width 78 height 17
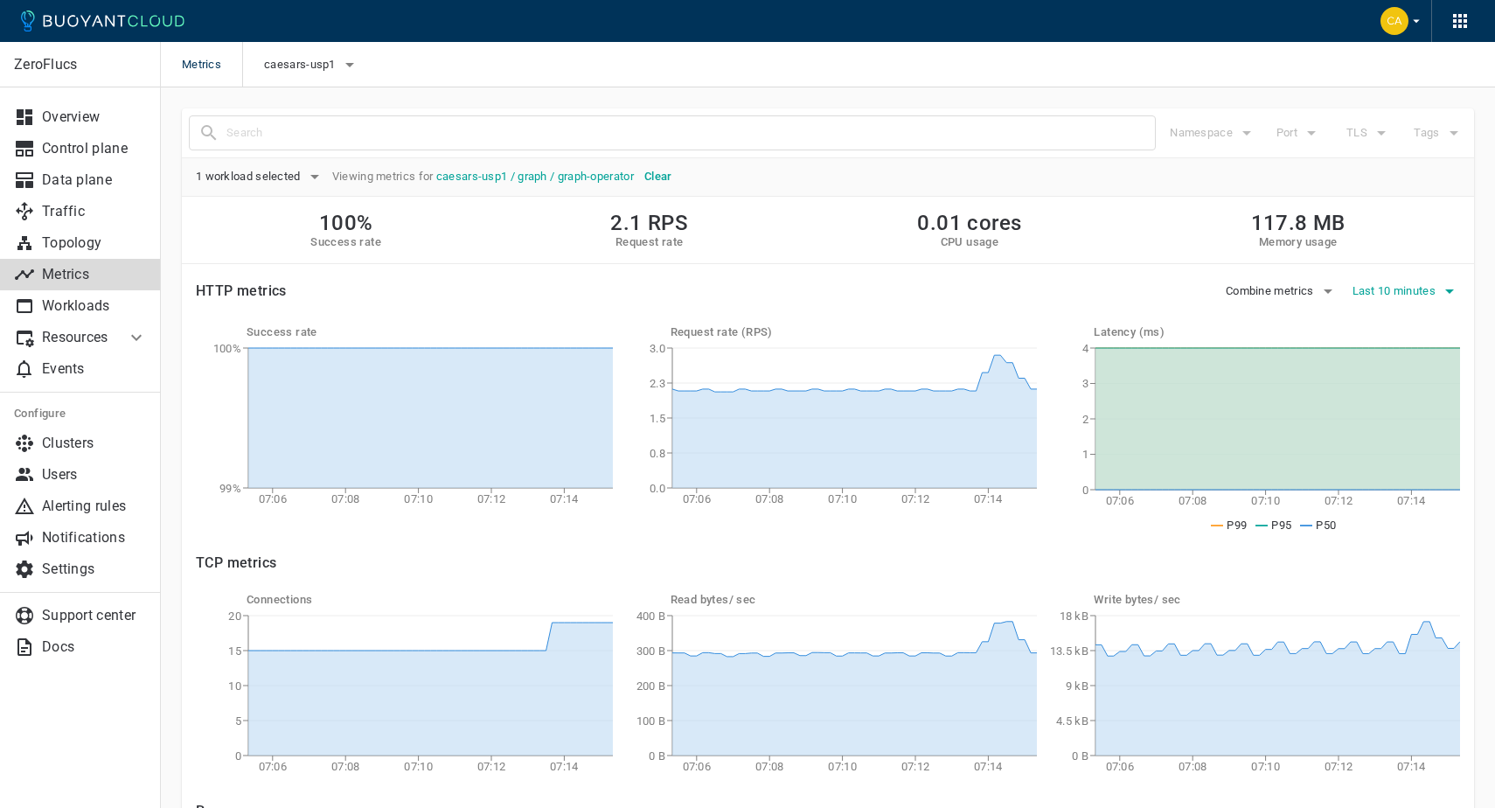
click at [1404, 294] on span "Last 10 minutes" at bounding box center [1396, 291] width 87 height 14
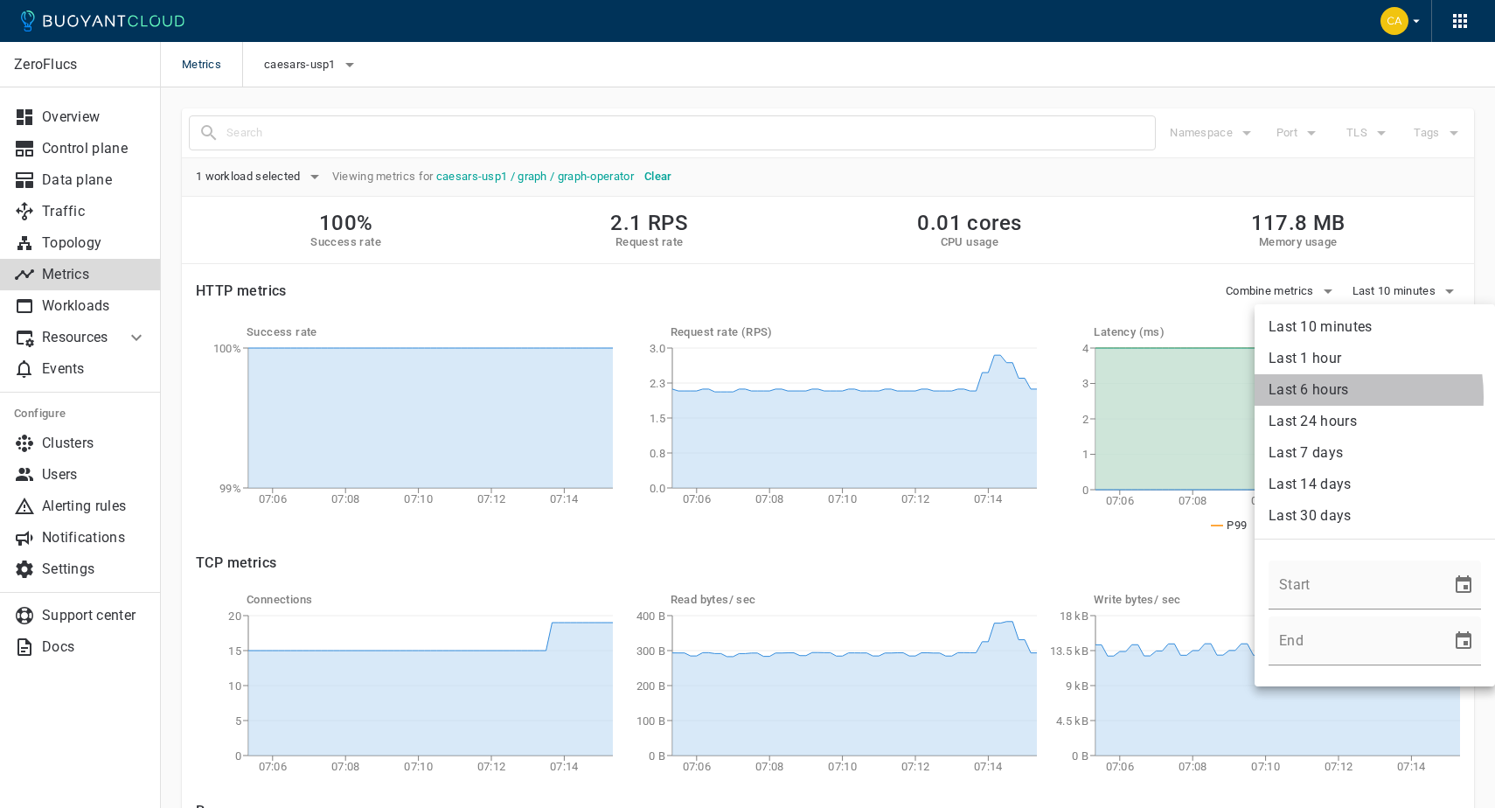
click at [1306, 397] on li "Last 6 hours" at bounding box center [1375, 389] width 240 height 31
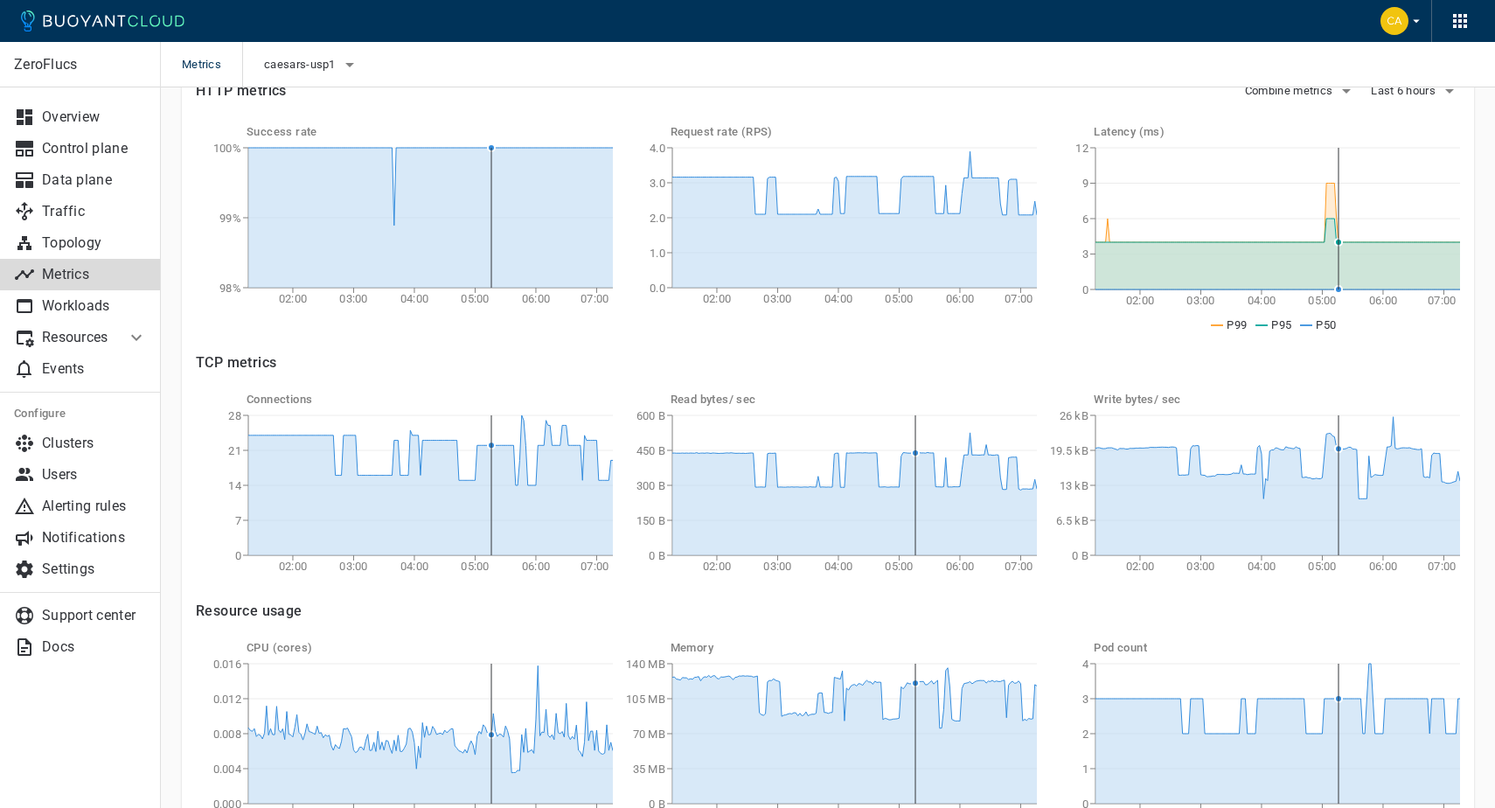
scroll to position [297, 0]
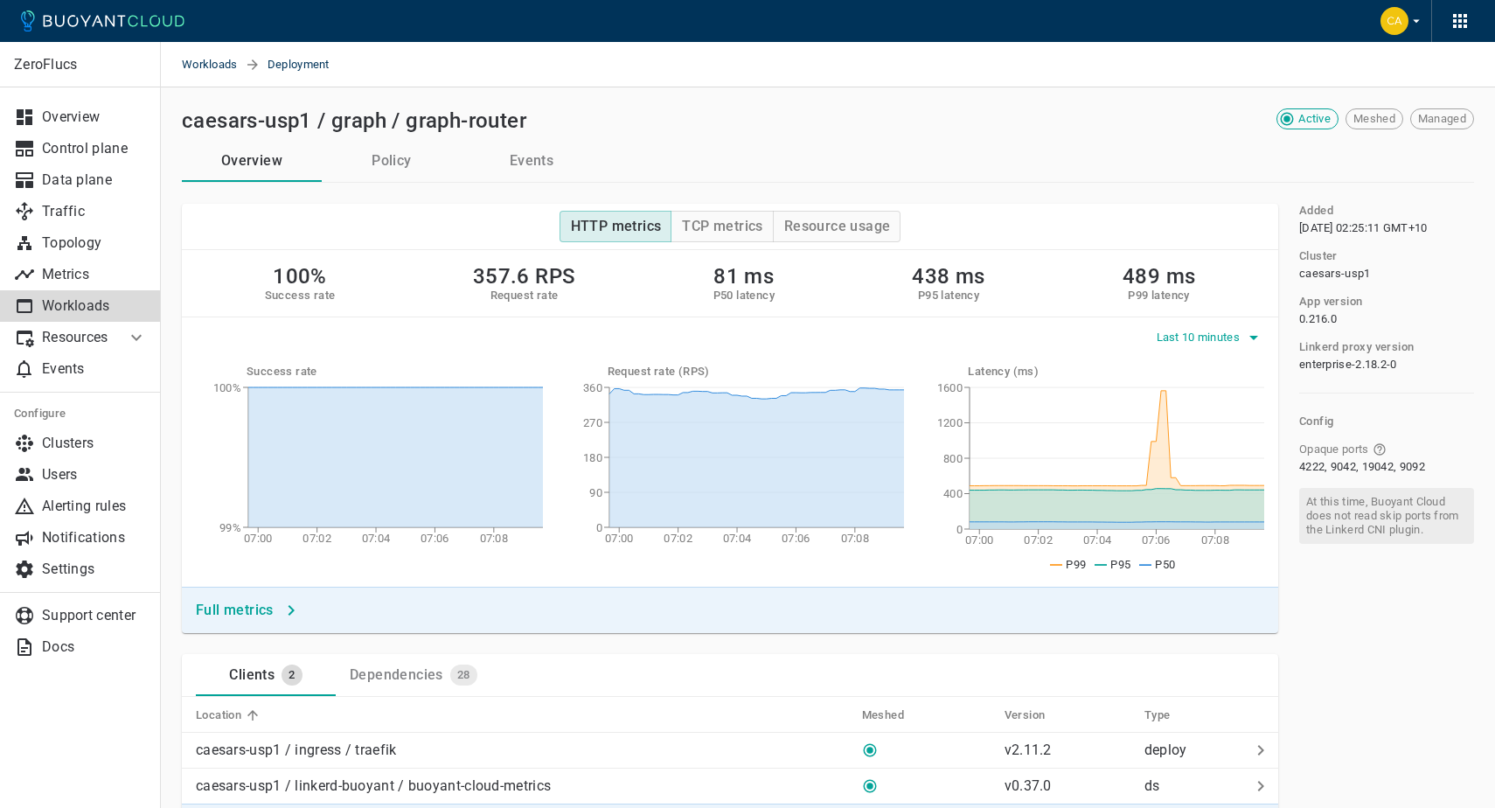
click at [1196, 337] on span "Last 10 minutes" at bounding box center [1200, 338] width 87 height 14
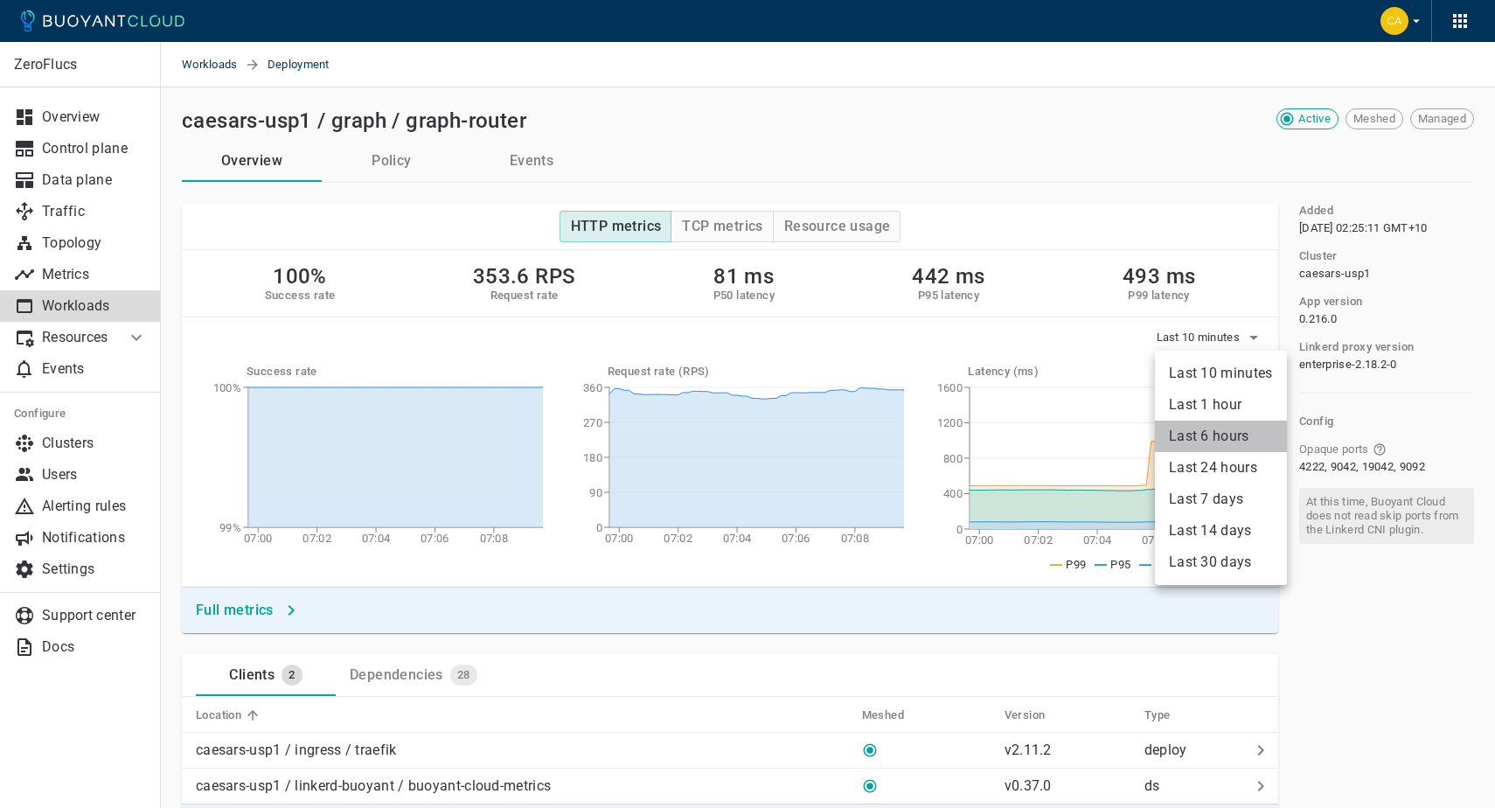
drag, startPoint x: 1215, startPoint y: 442, endPoint x: 1203, endPoint y: 435, distance: 12.9
click at [1215, 442] on li "Last 6 hours" at bounding box center [1221, 436] width 132 height 31
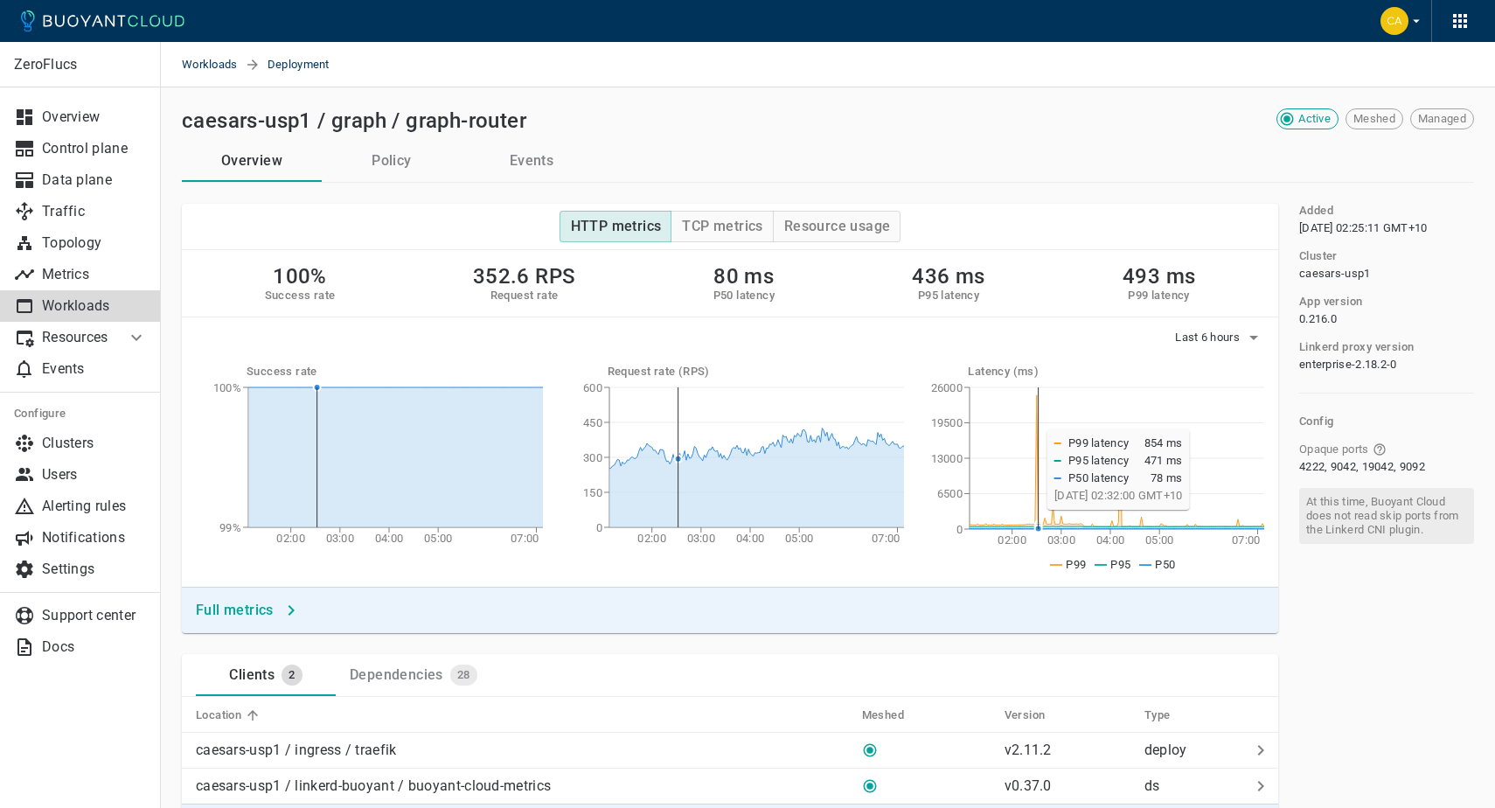
click at [1038, 519] on icon at bounding box center [1117, 460] width 295 height 131
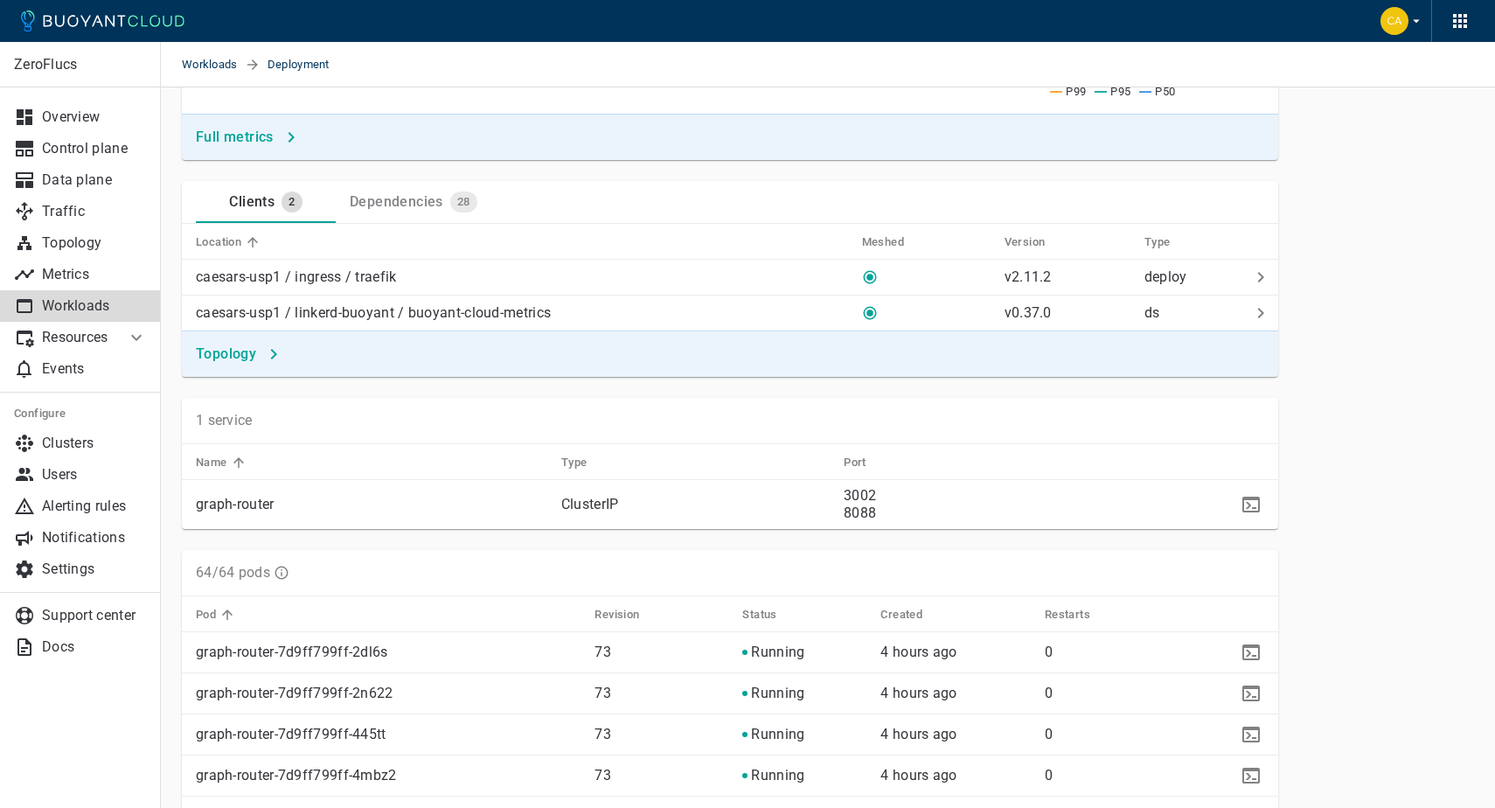
scroll to position [477, 0]
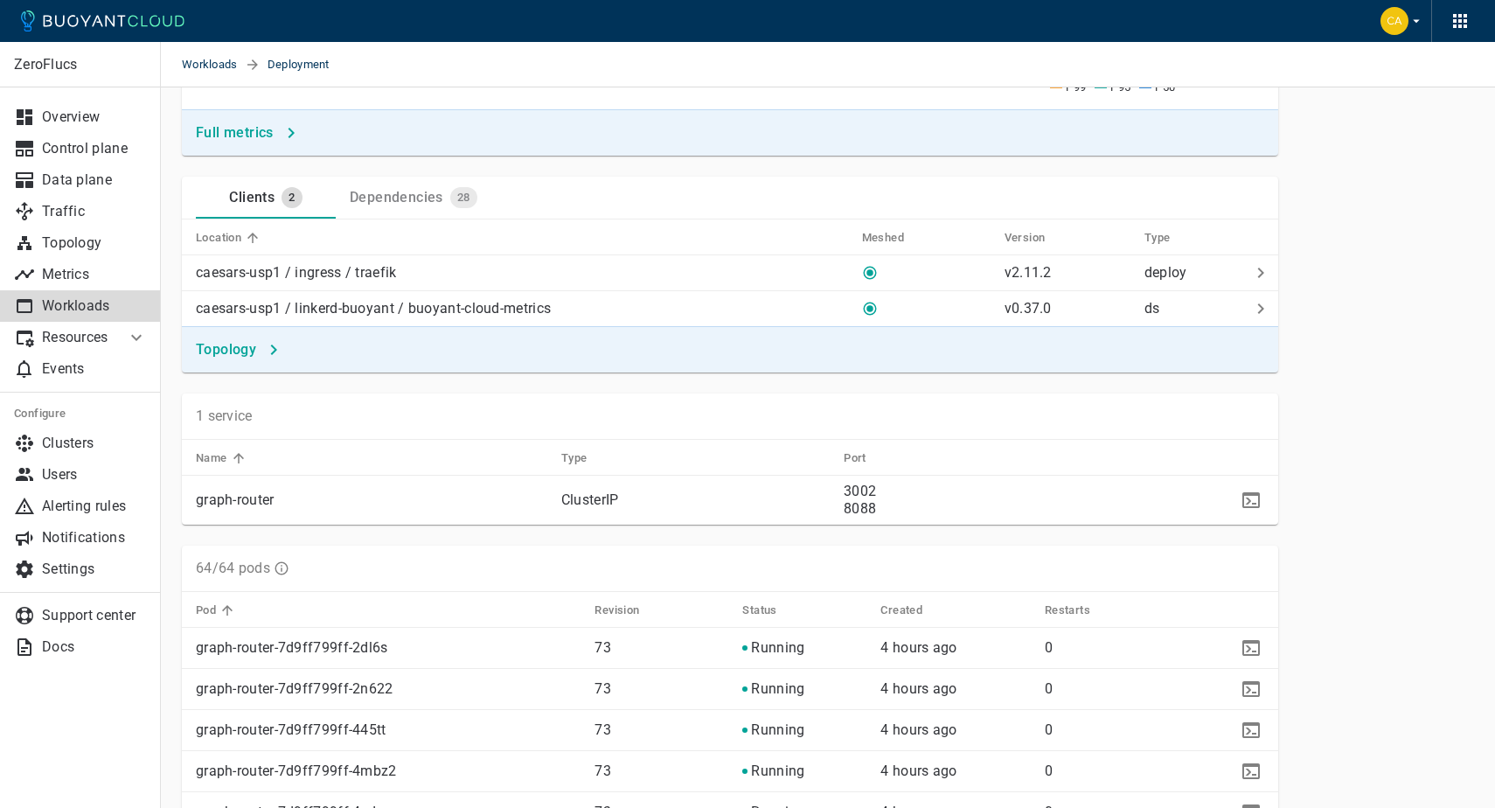
click at [414, 198] on div "Dependencies" at bounding box center [393, 194] width 101 height 24
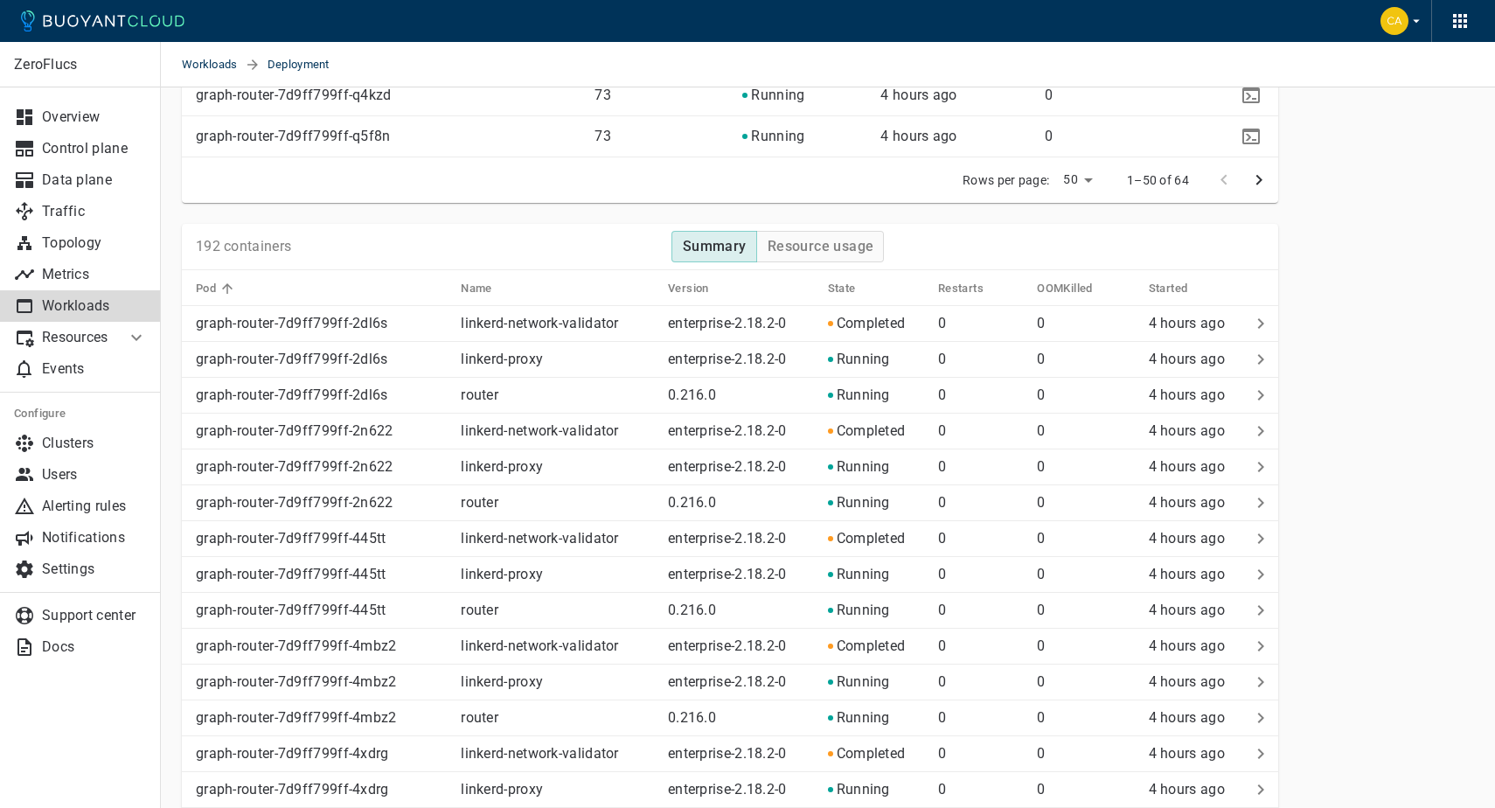
scroll to position [3075, 0]
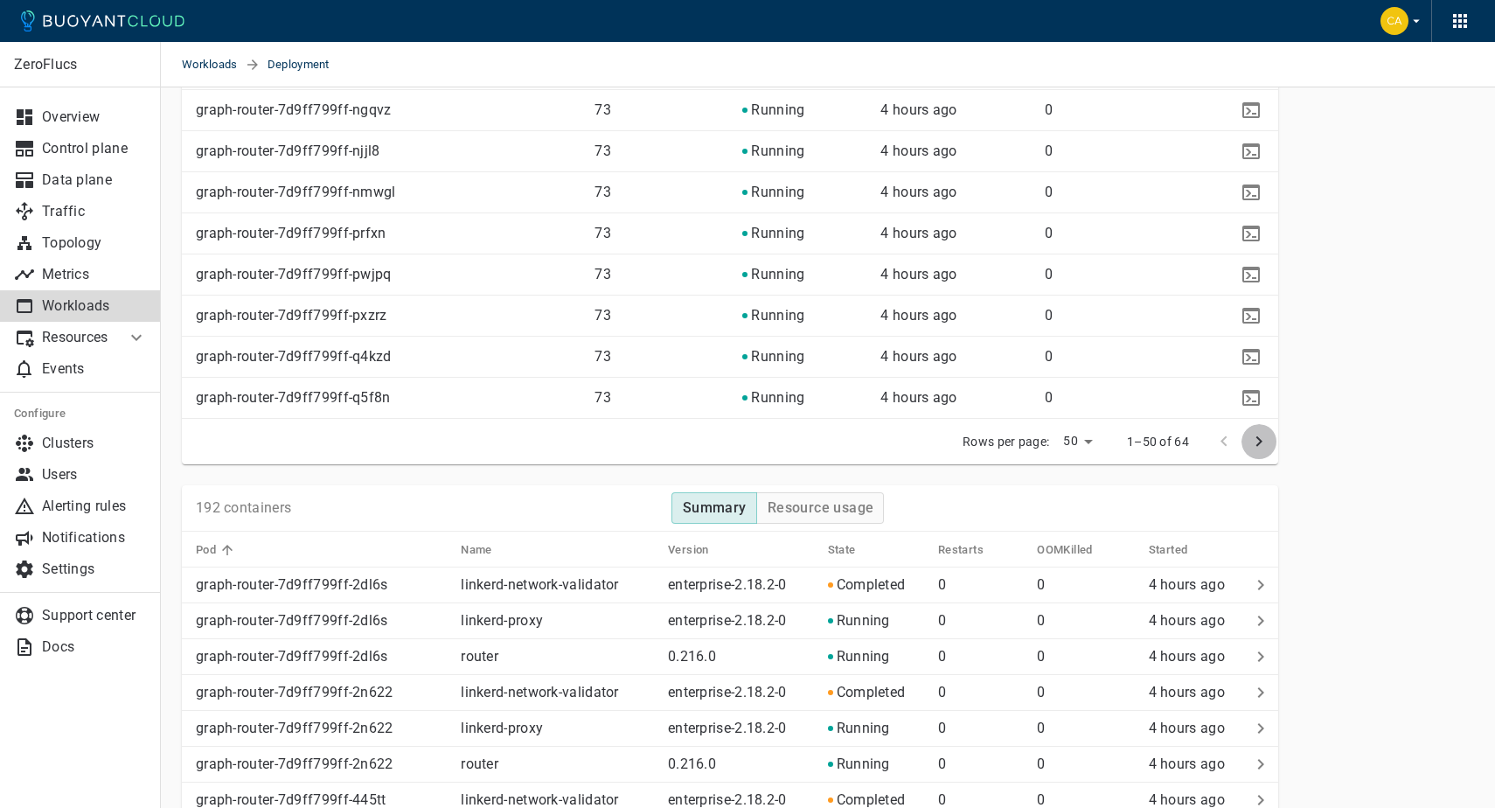
click at [1253, 447] on icon "next page" at bounding box center [1259, 441] width 21 height 21
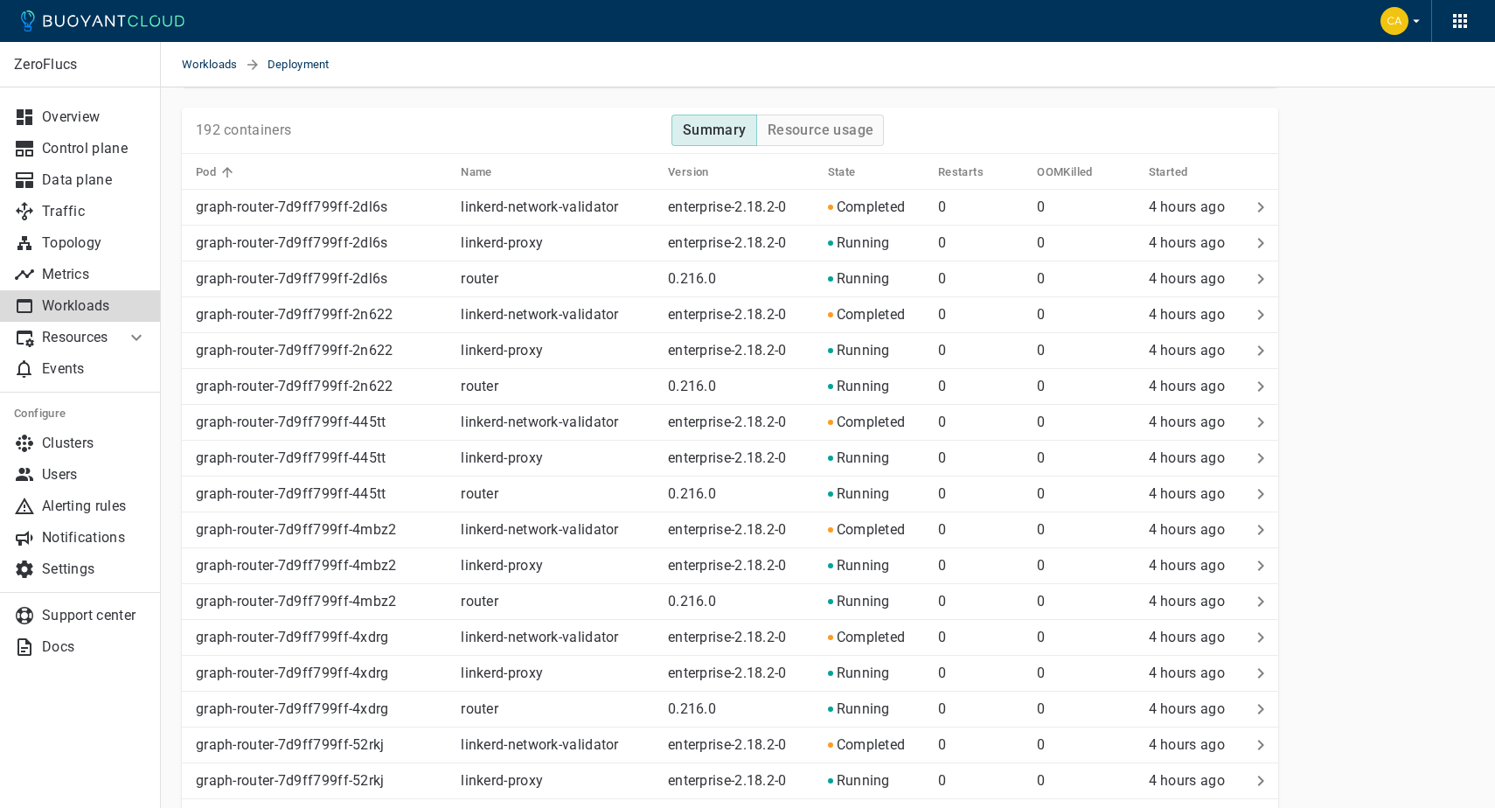
scroll to position [1842, 0]
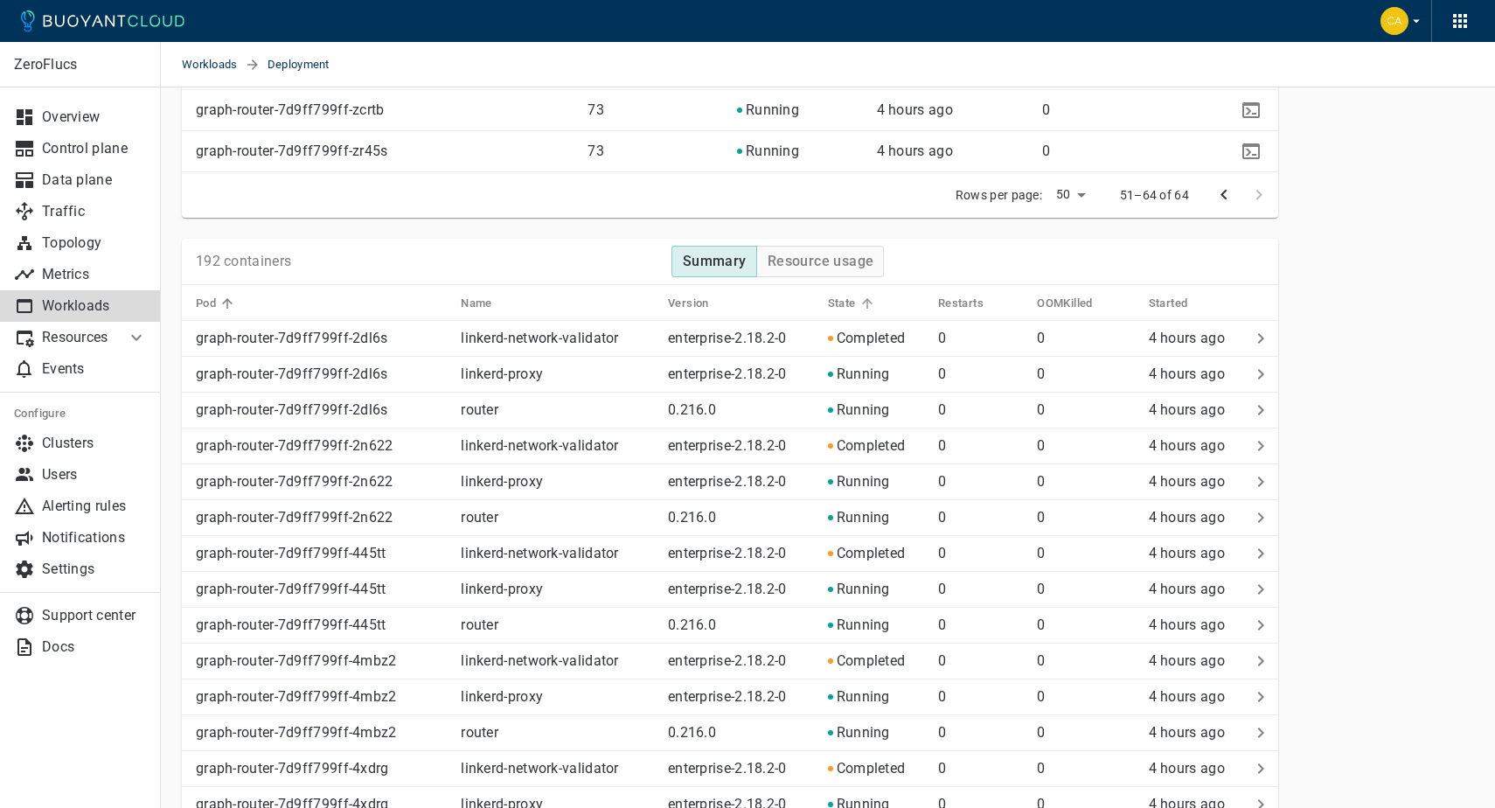
click at [857, 301] on span "State" at bounding box center [853, 304] width 51 height 16
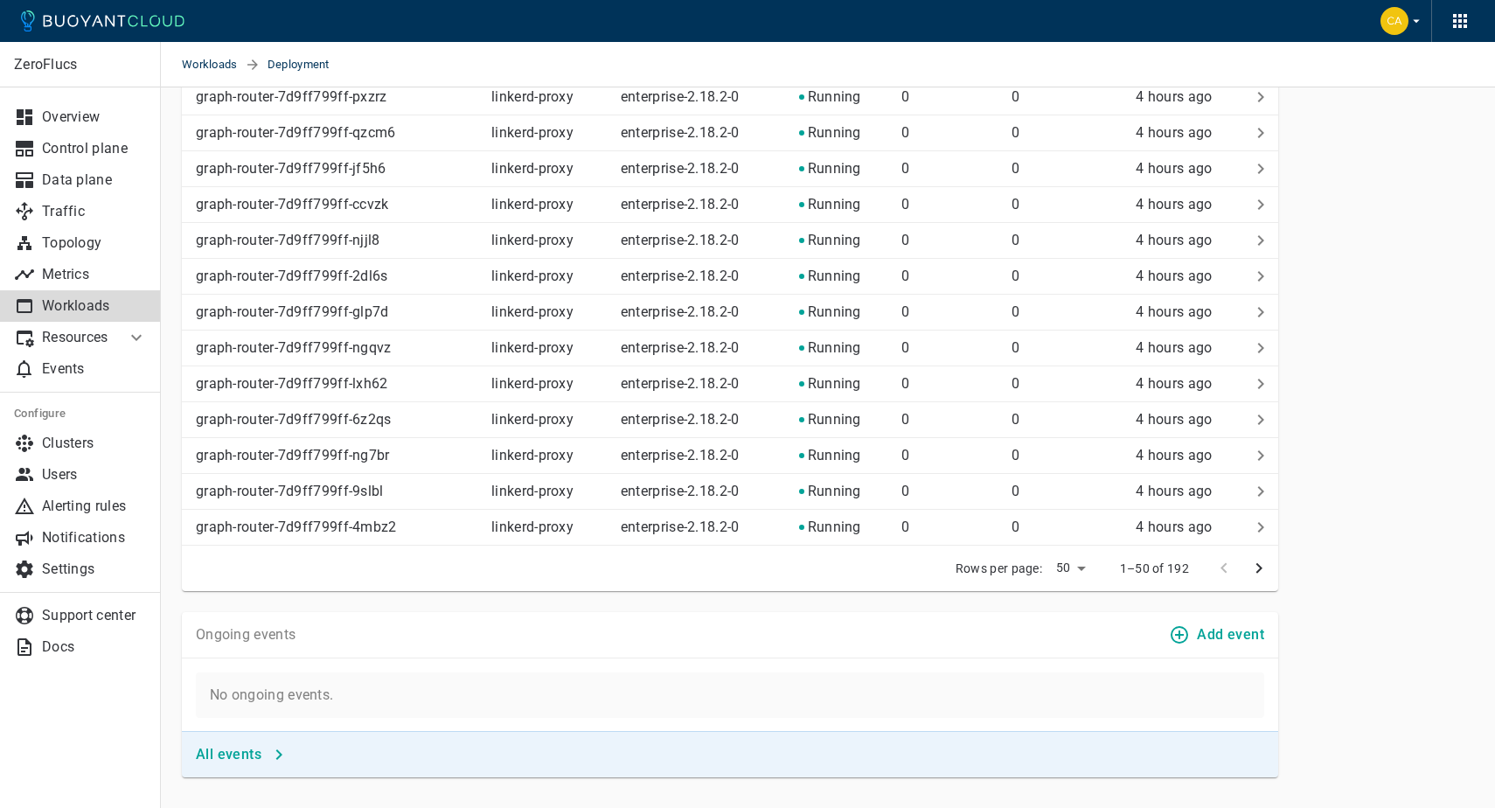
scroll to position [3449, 0]
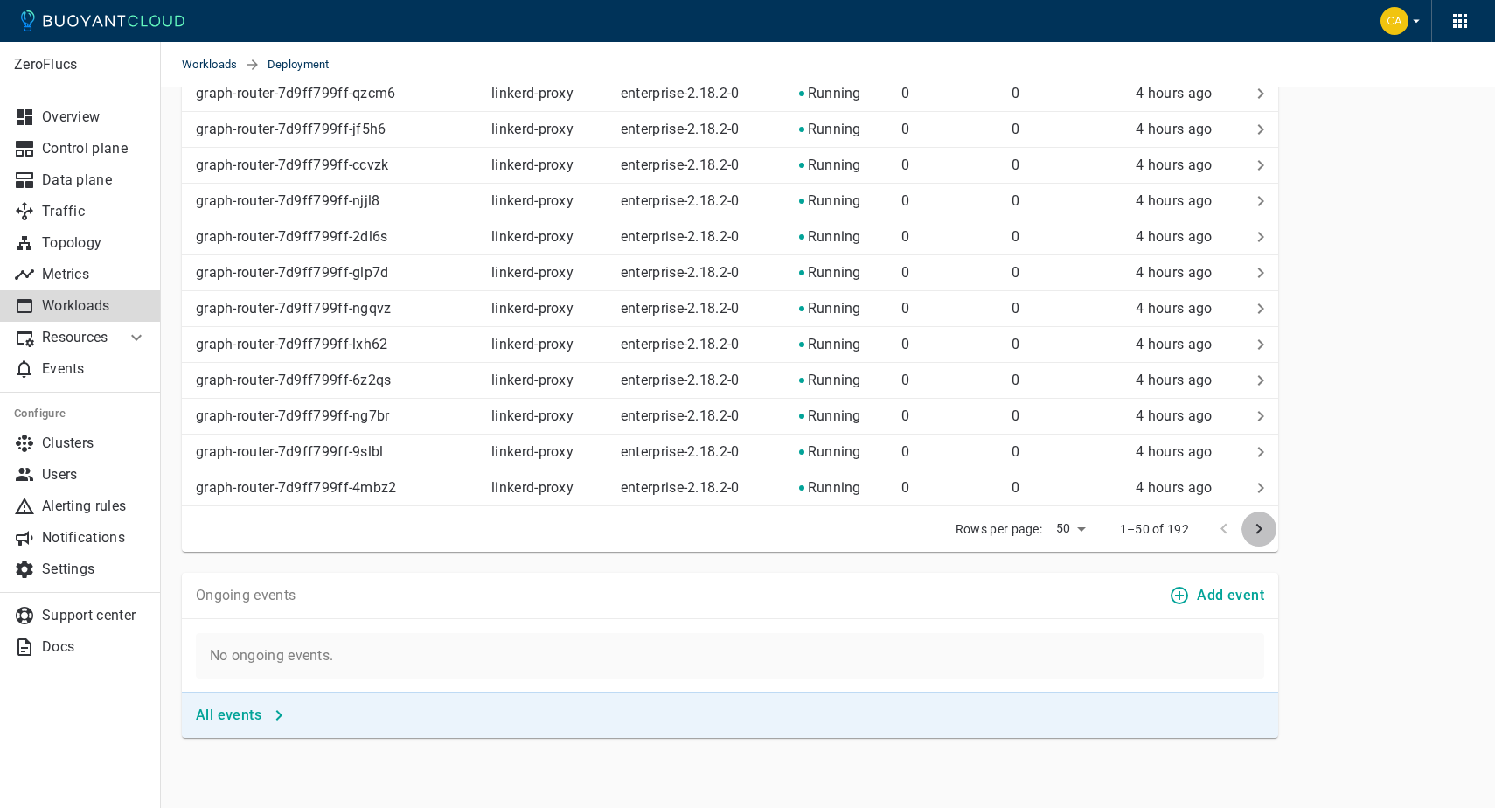
click at [1268, 538] on icon "next page" at bounding box center [1259, 529] width 21 height 21
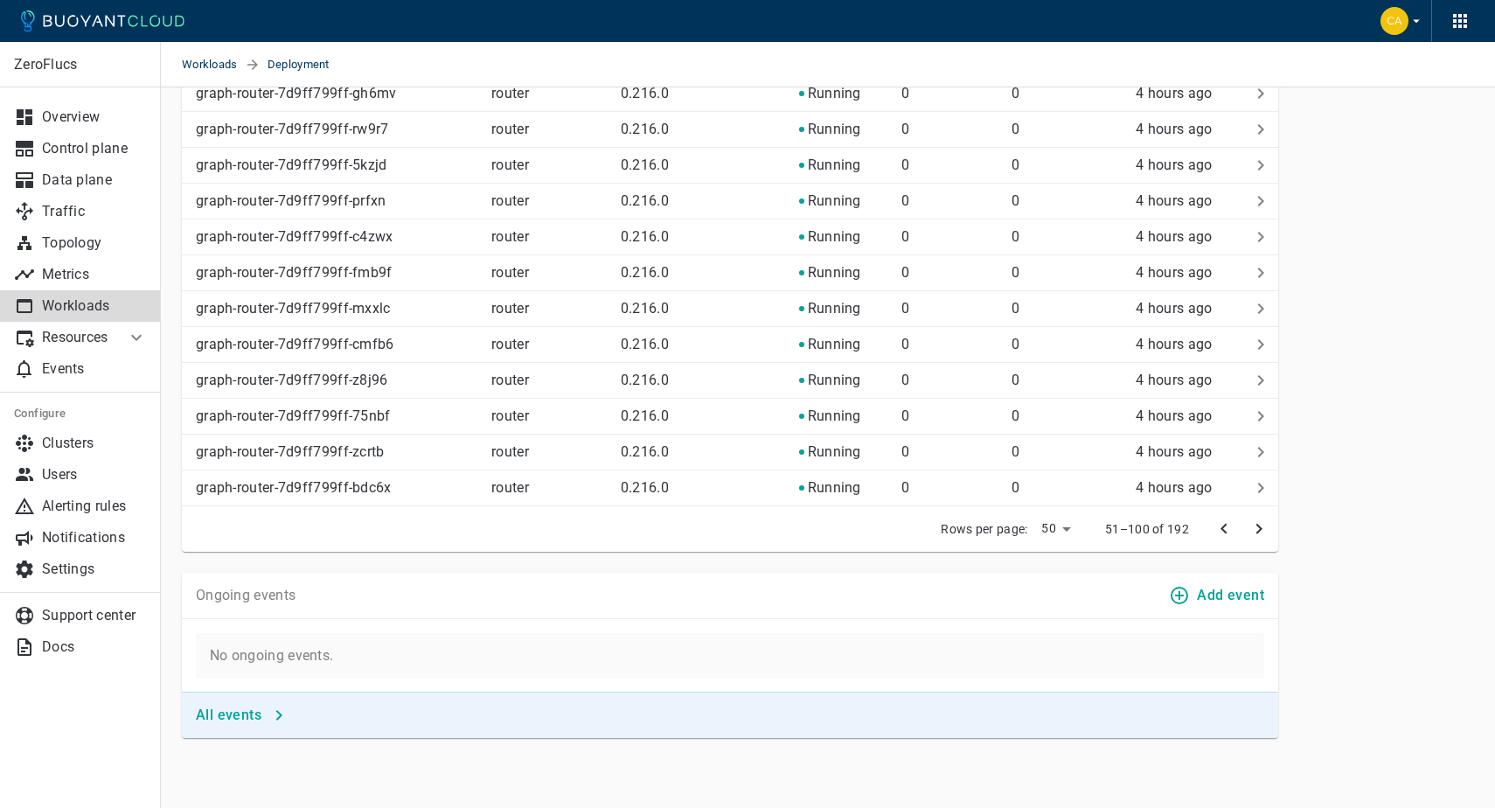
click at [1264, 530] on icon "next page" at bounding box center [1259, 529] width 21 height 21
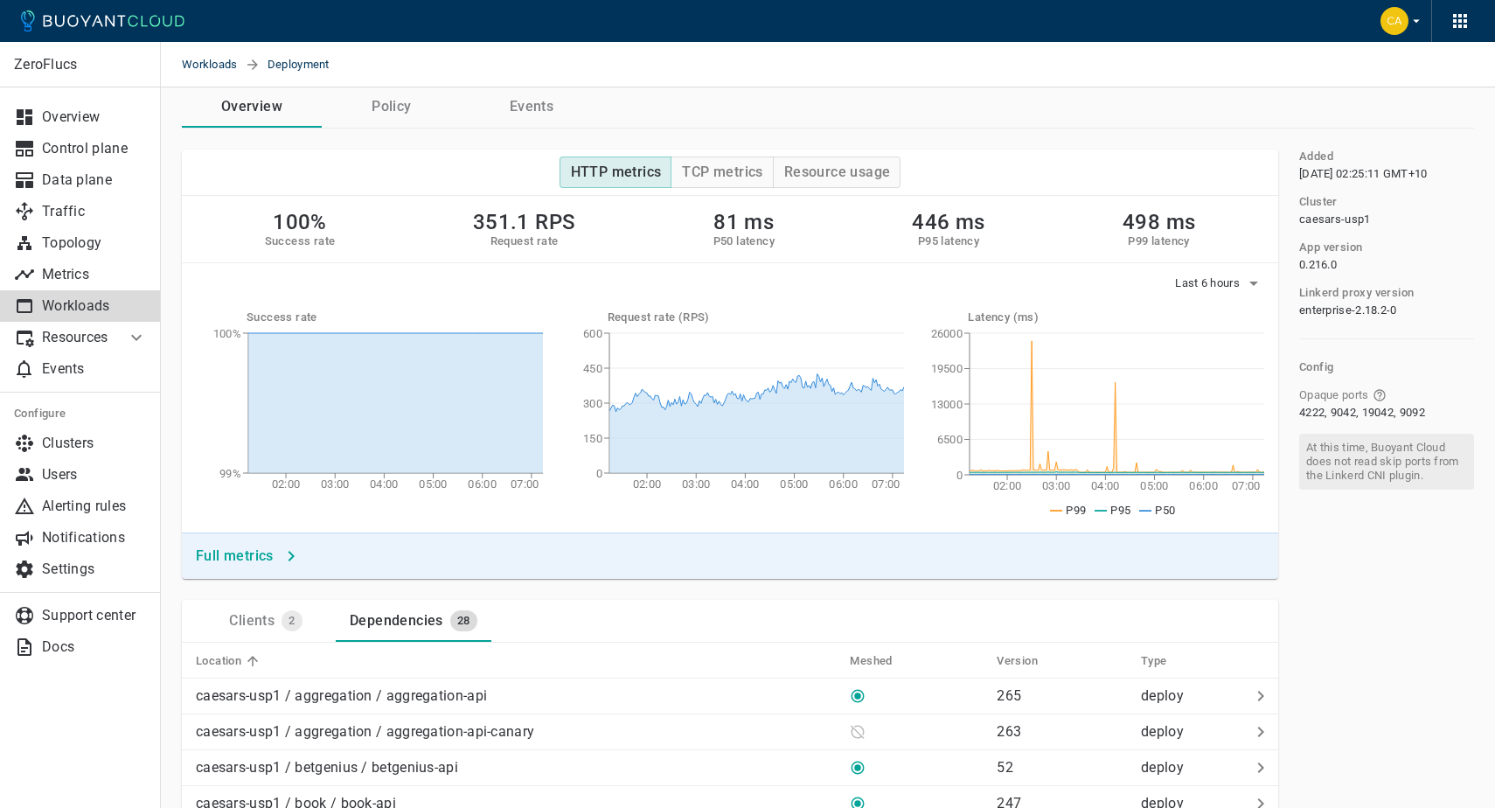
scroll to position [0, 0]
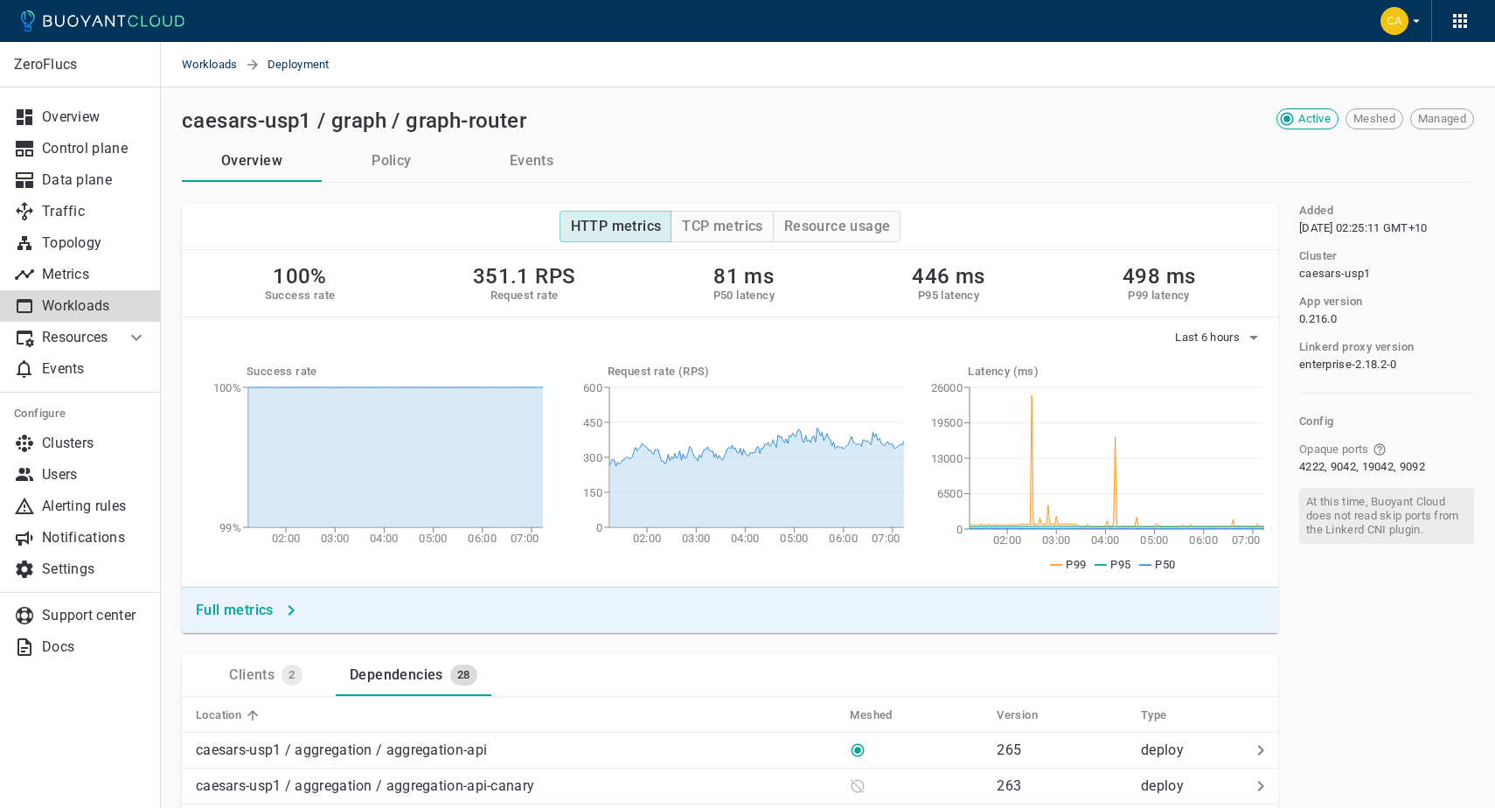
click at [240, 604] on h4 "Full metrics" at bounding box center [235, 610] width 78 height 17
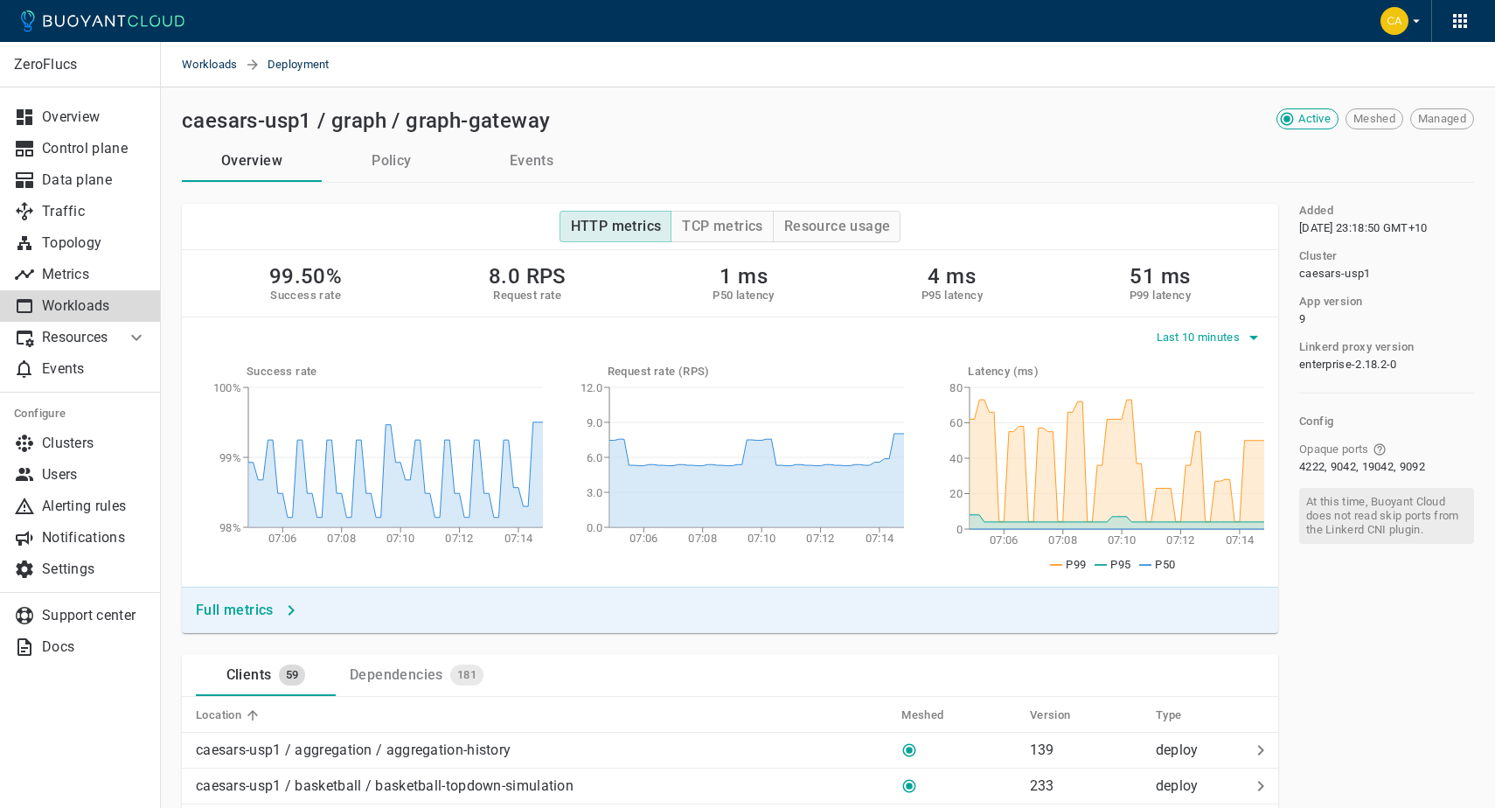
click at [1221, 343] on span "Last 10 minutes" at bounding box center [1200, 338] width 87 height 14
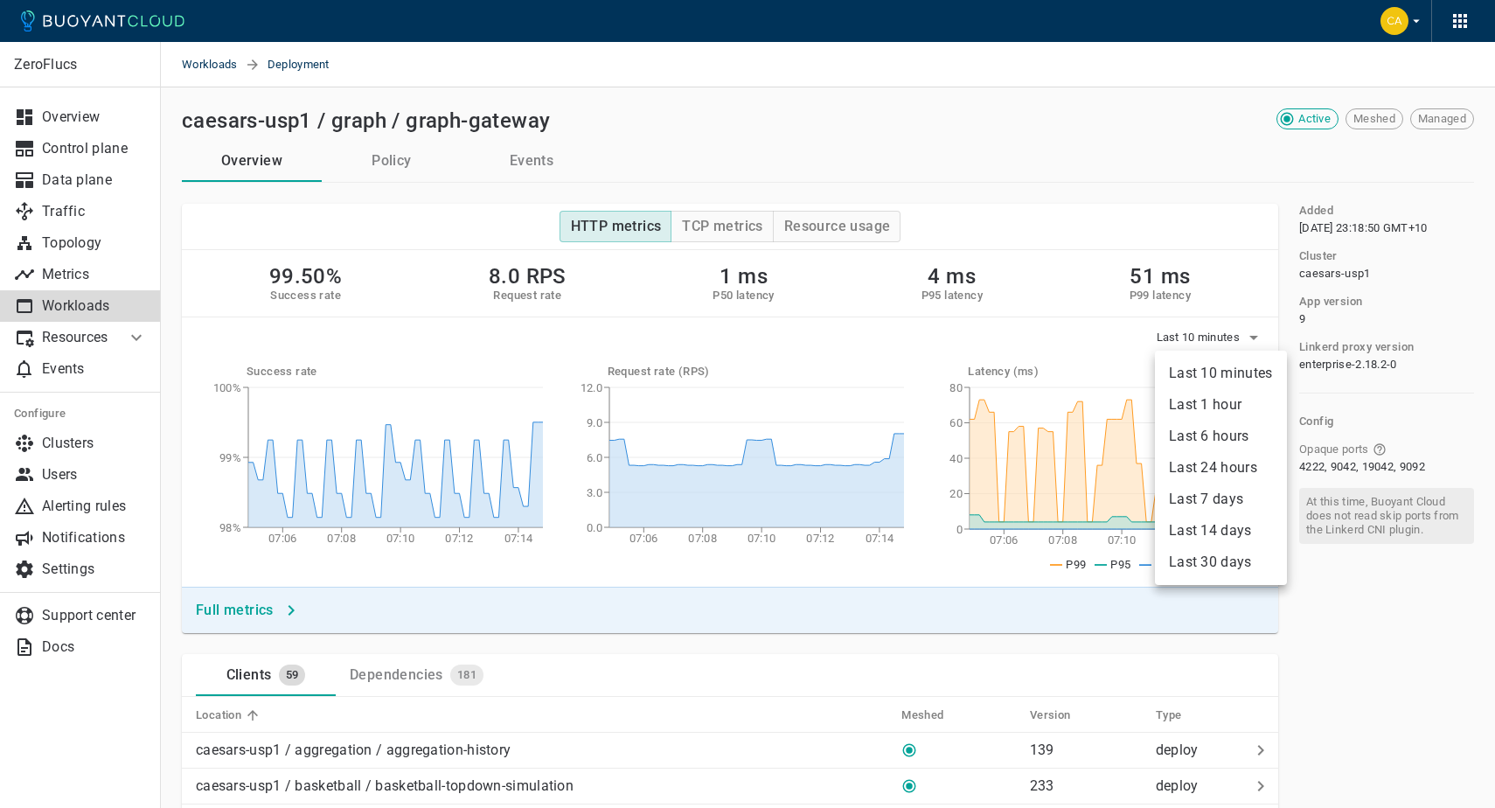
click at [1213, 429] on li "Last 6 hours" at bounding box center [1221, 436] width 132 height 31
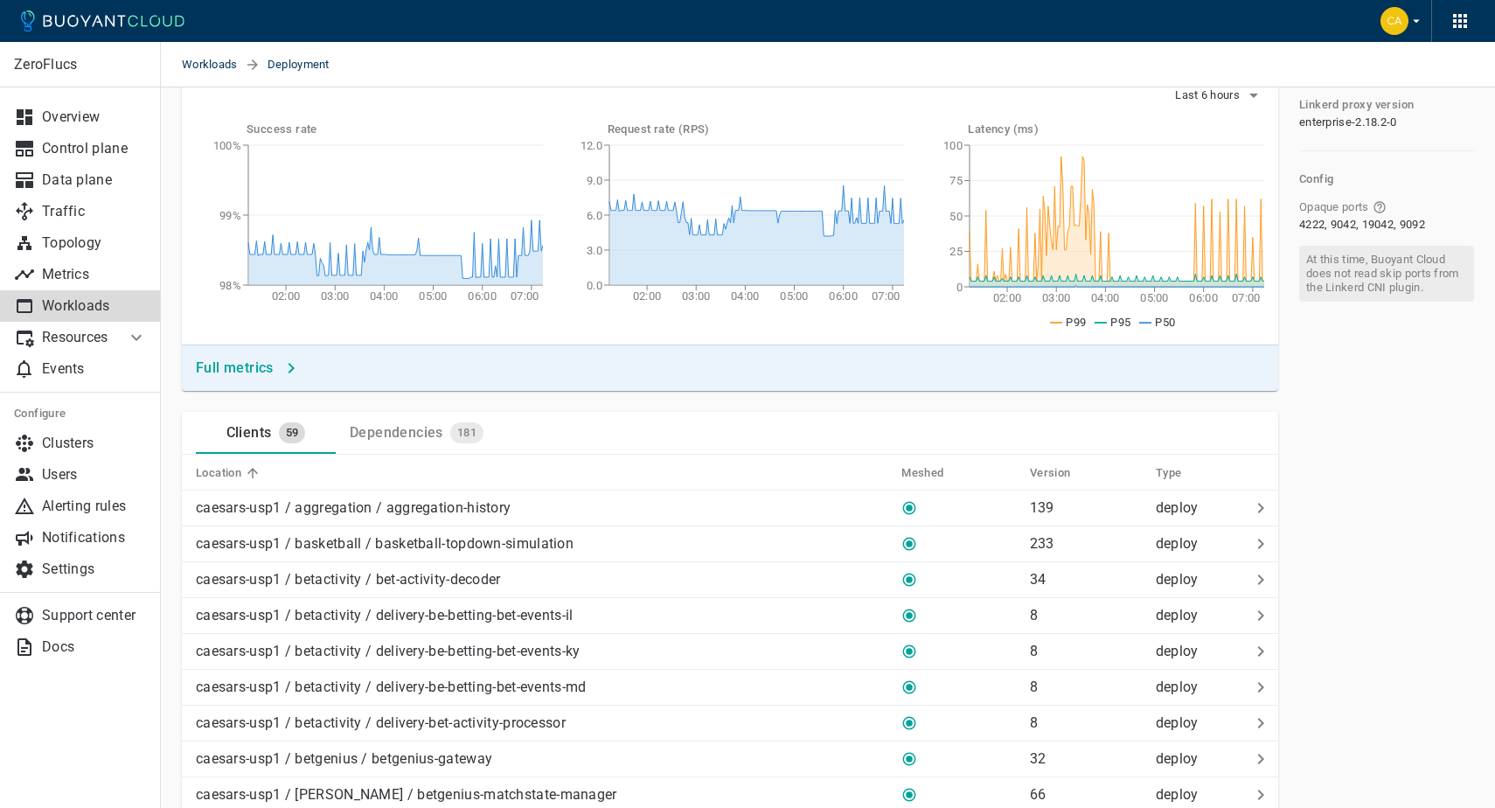
scroll to position [275, 0]
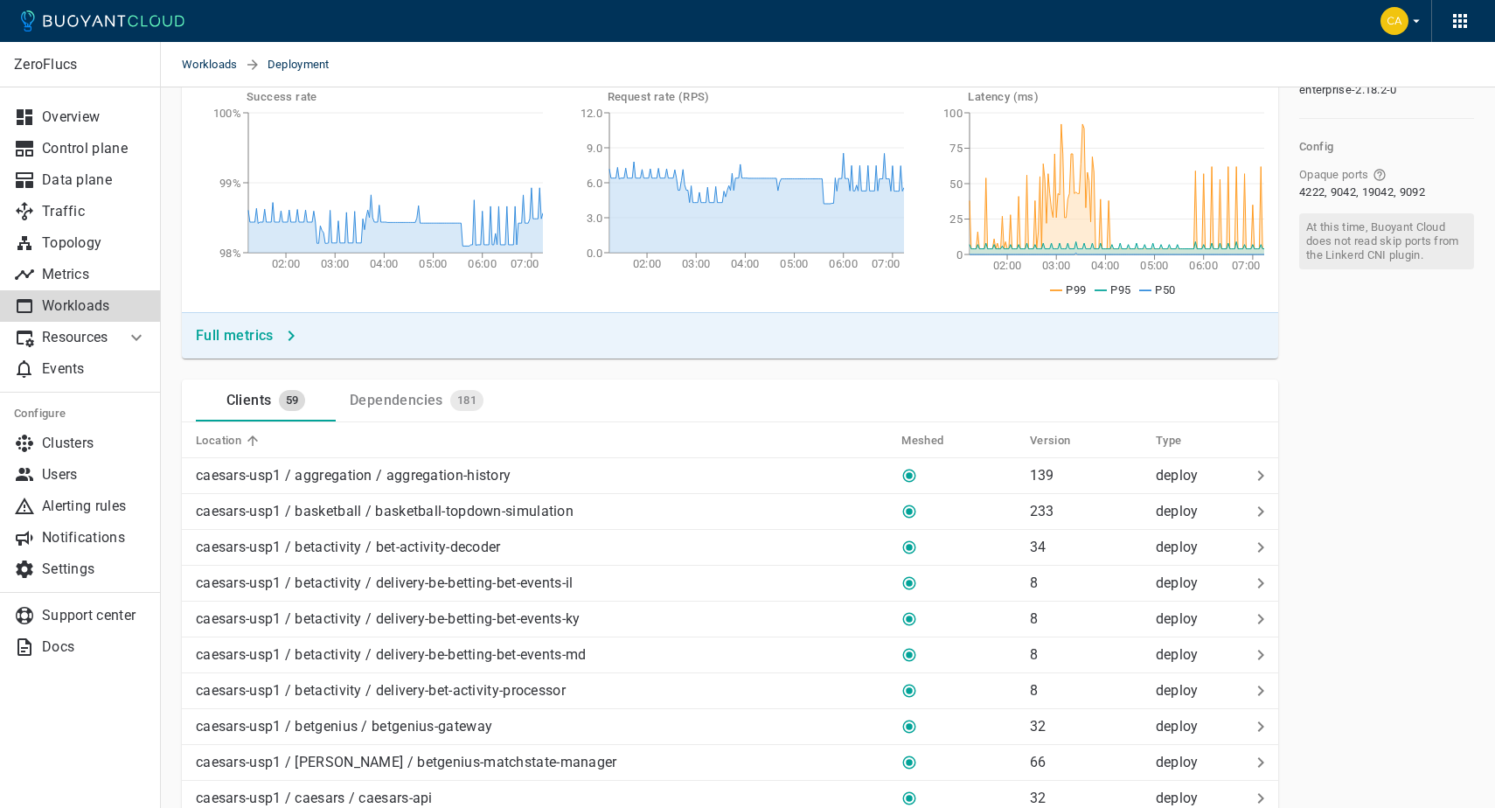
click at [258, 332] on h4 "Full metrics" at bounding box center [235, 335] width 78 height 17
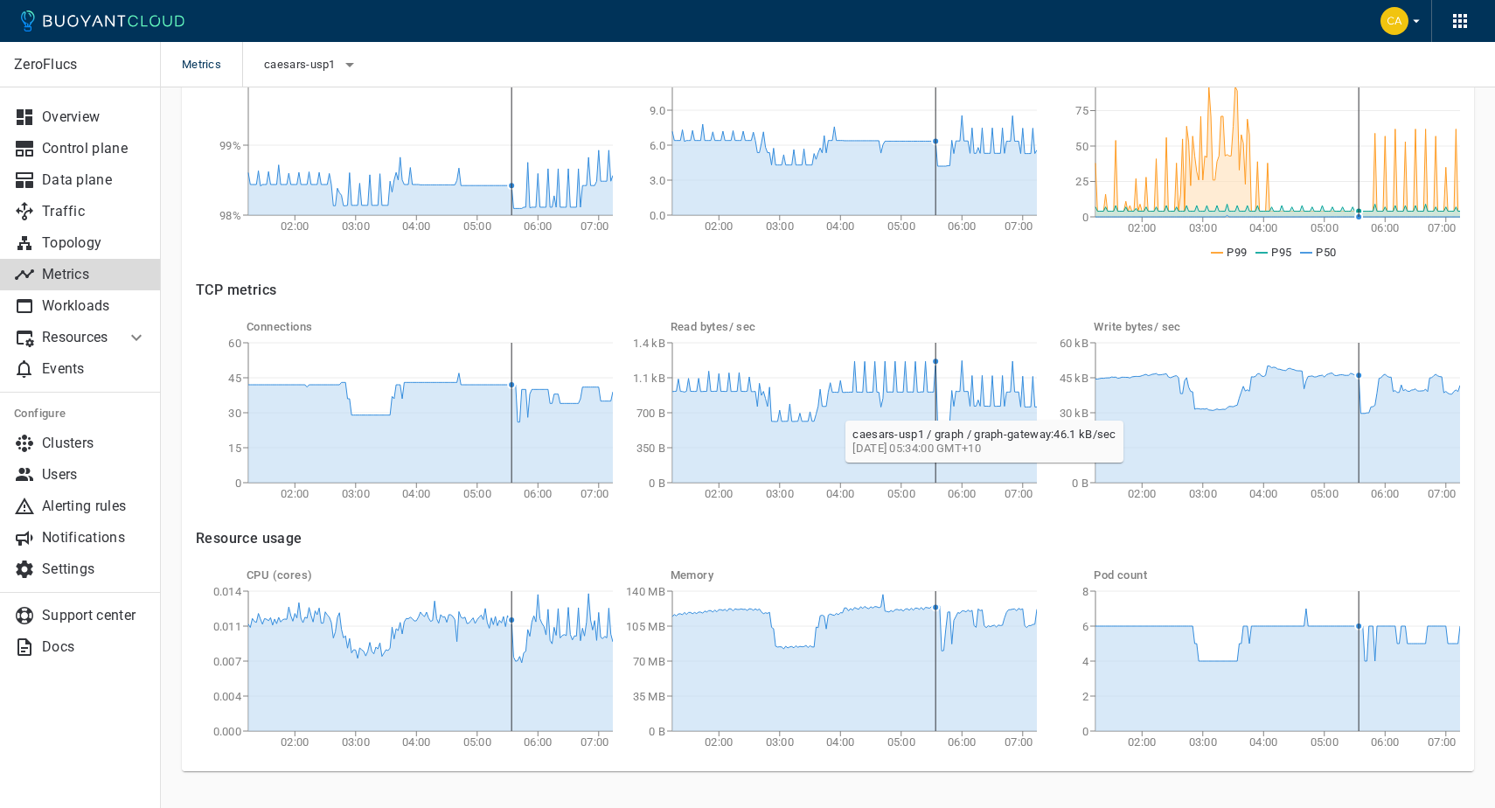
scroll to position [306, 0]
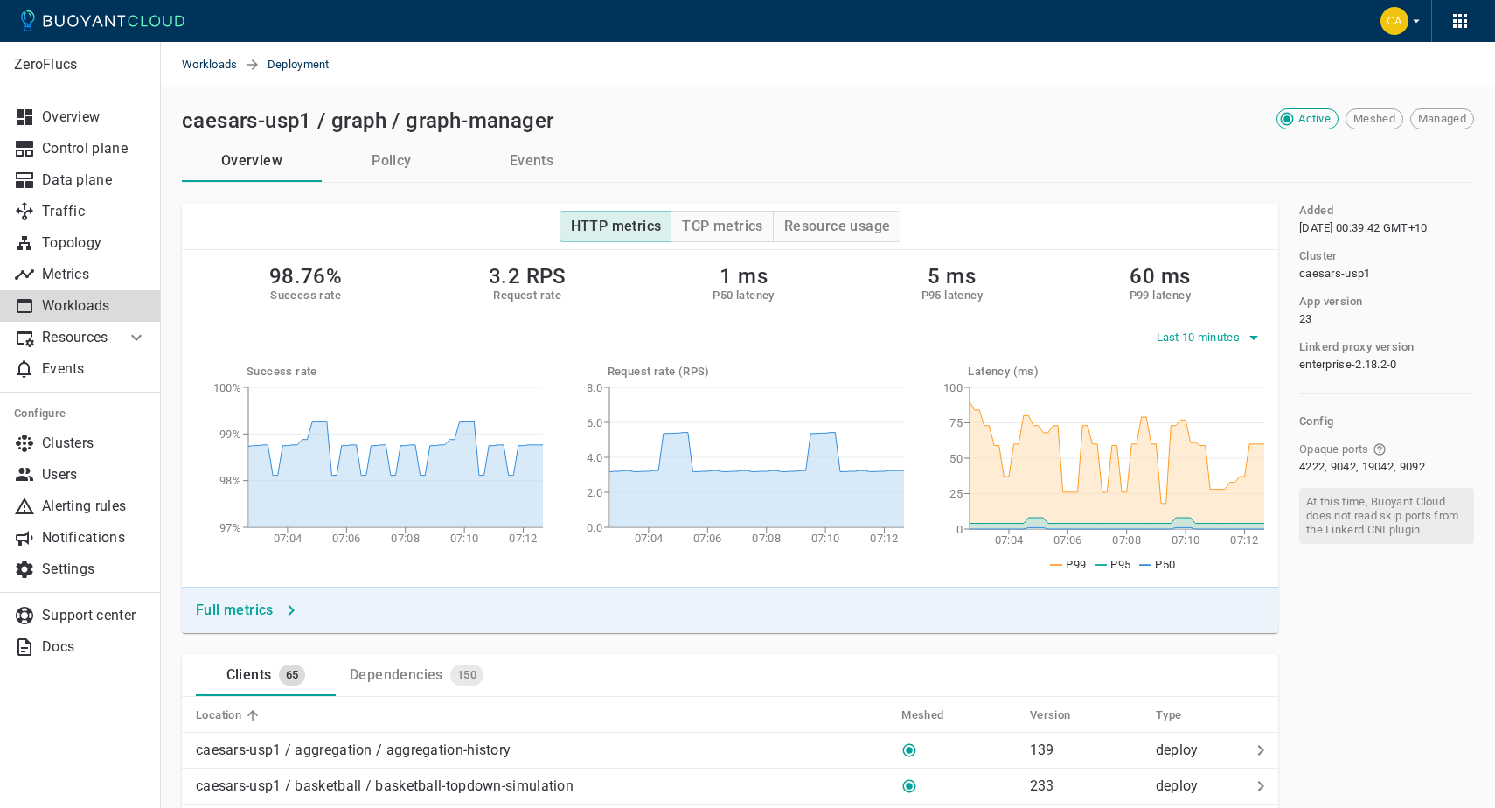
click at [1178, 331] on span "Last 10 minutes" at bounding box center [1200, 338] width 87 height 14
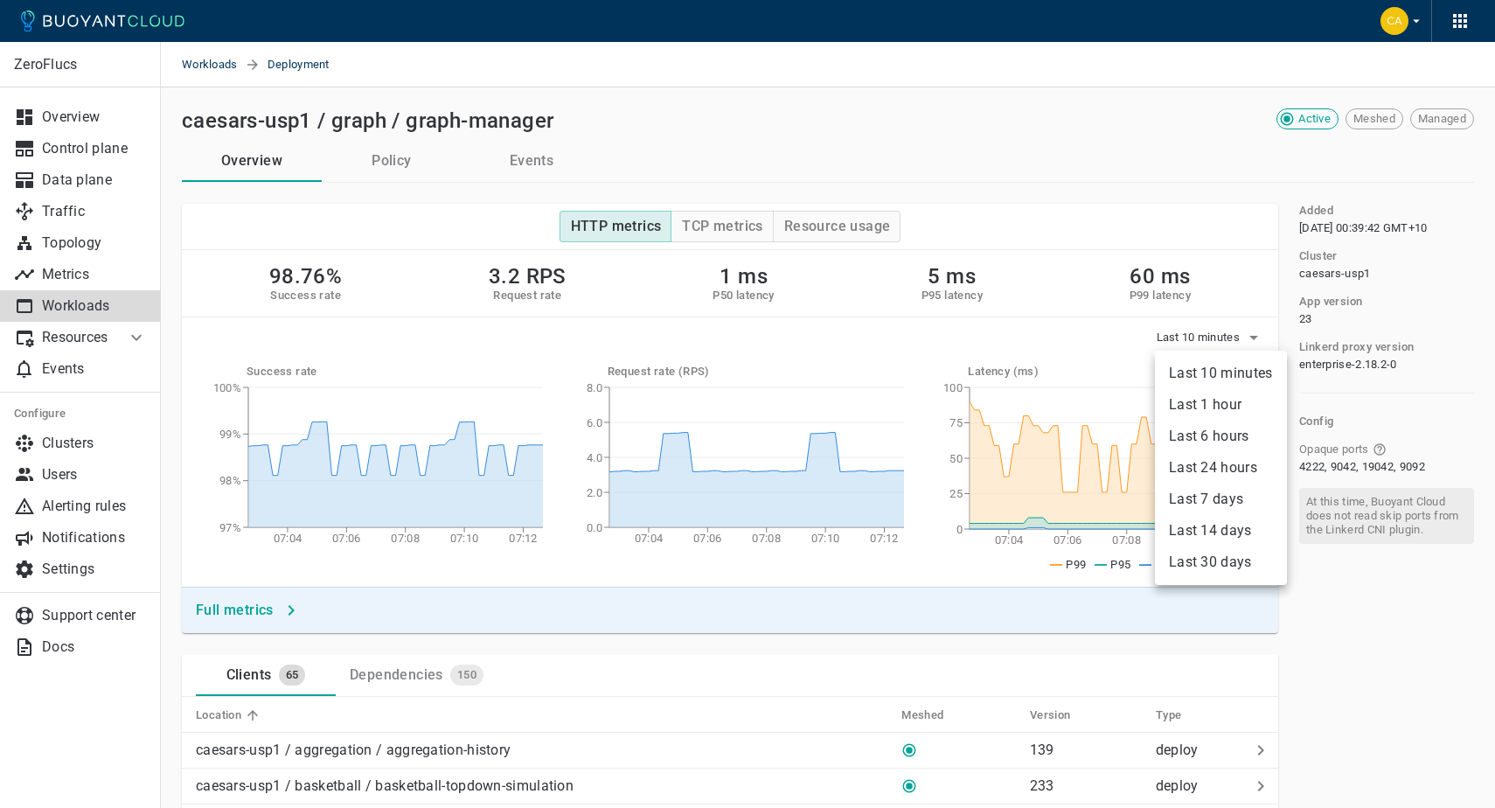
click at [1195, 441] on li "Last 6 hours" at bounding box center [1221, 436] width 132 height 31
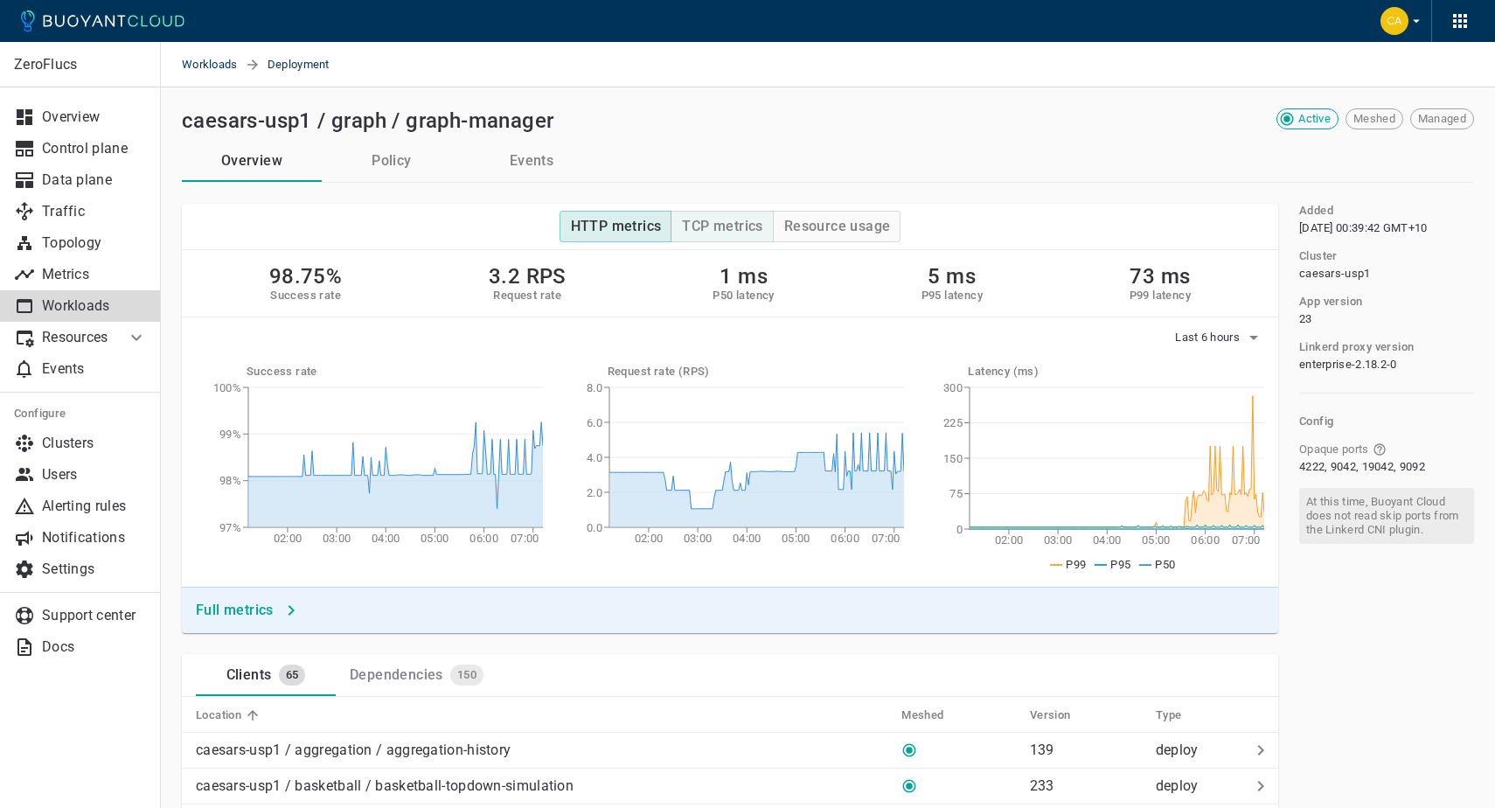
click at [761, 235] on button "TCP metrics" at bounding box center [722, 226] width 102 height 31
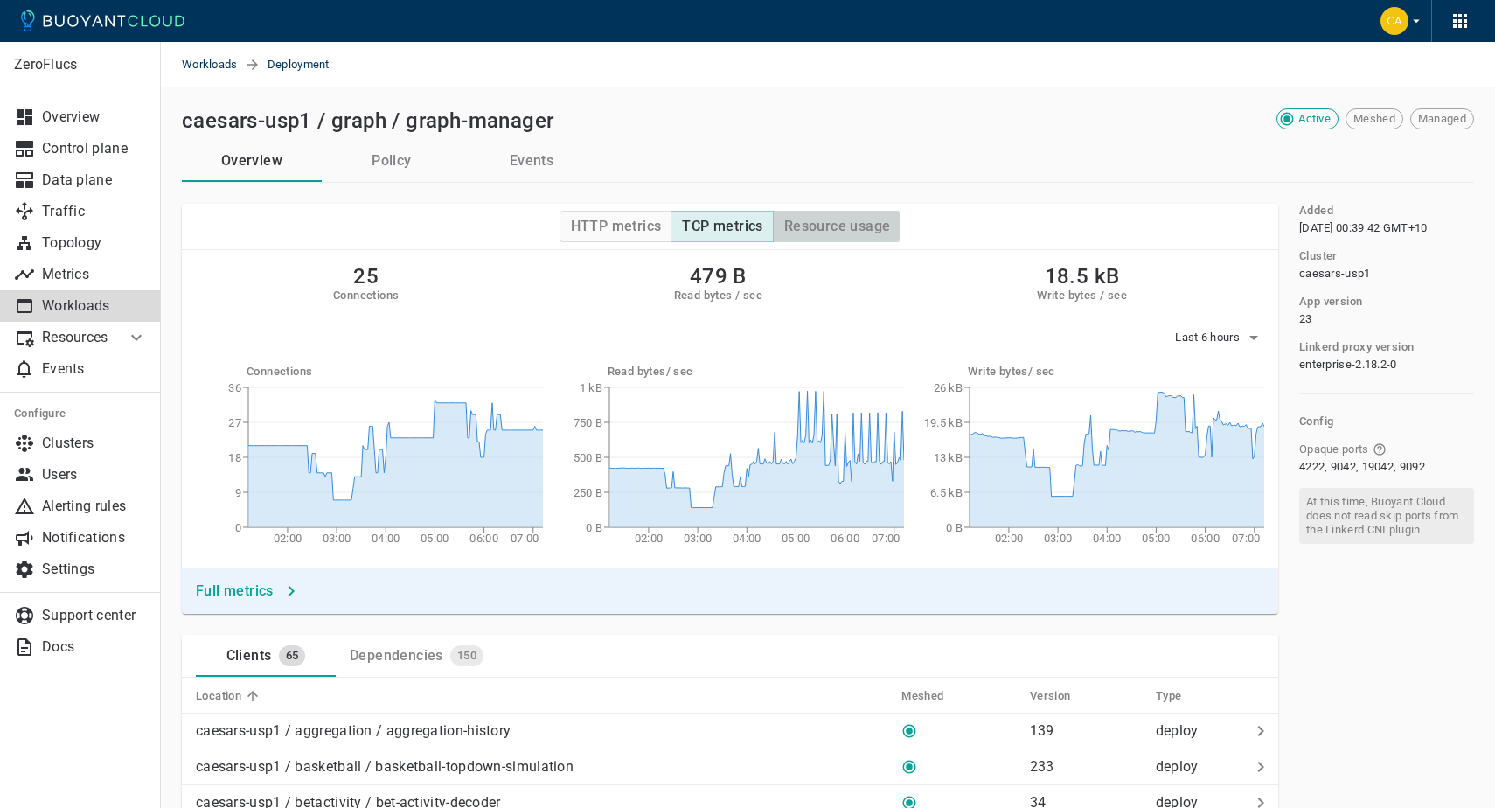
click at [867, 234] on h4 "Resource usage" at bounding box center [837, 226] width 107 height 17
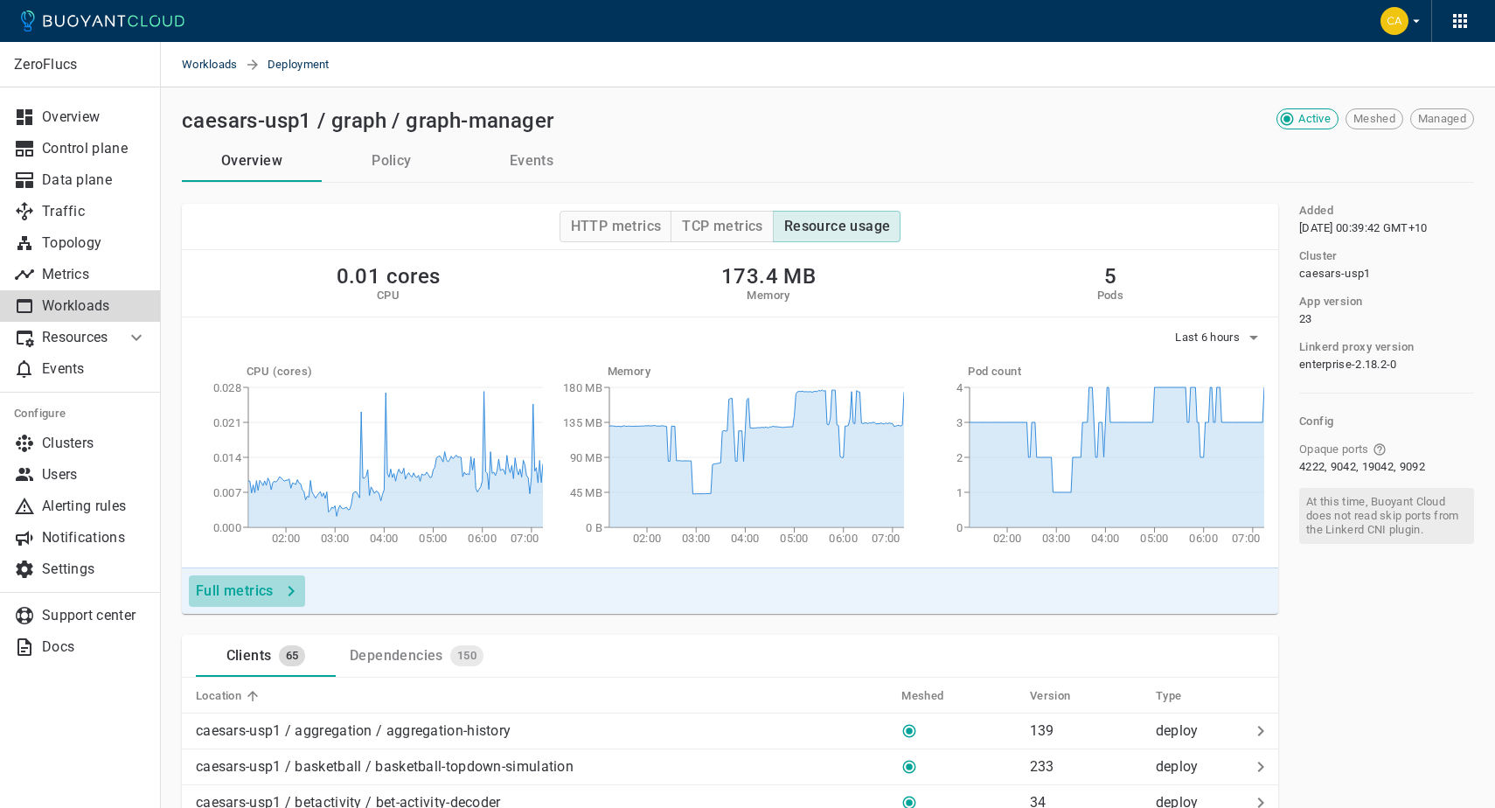
click at [250, 605] on button "Full metrics" at bounding box center [247, 590] width 116 height 31
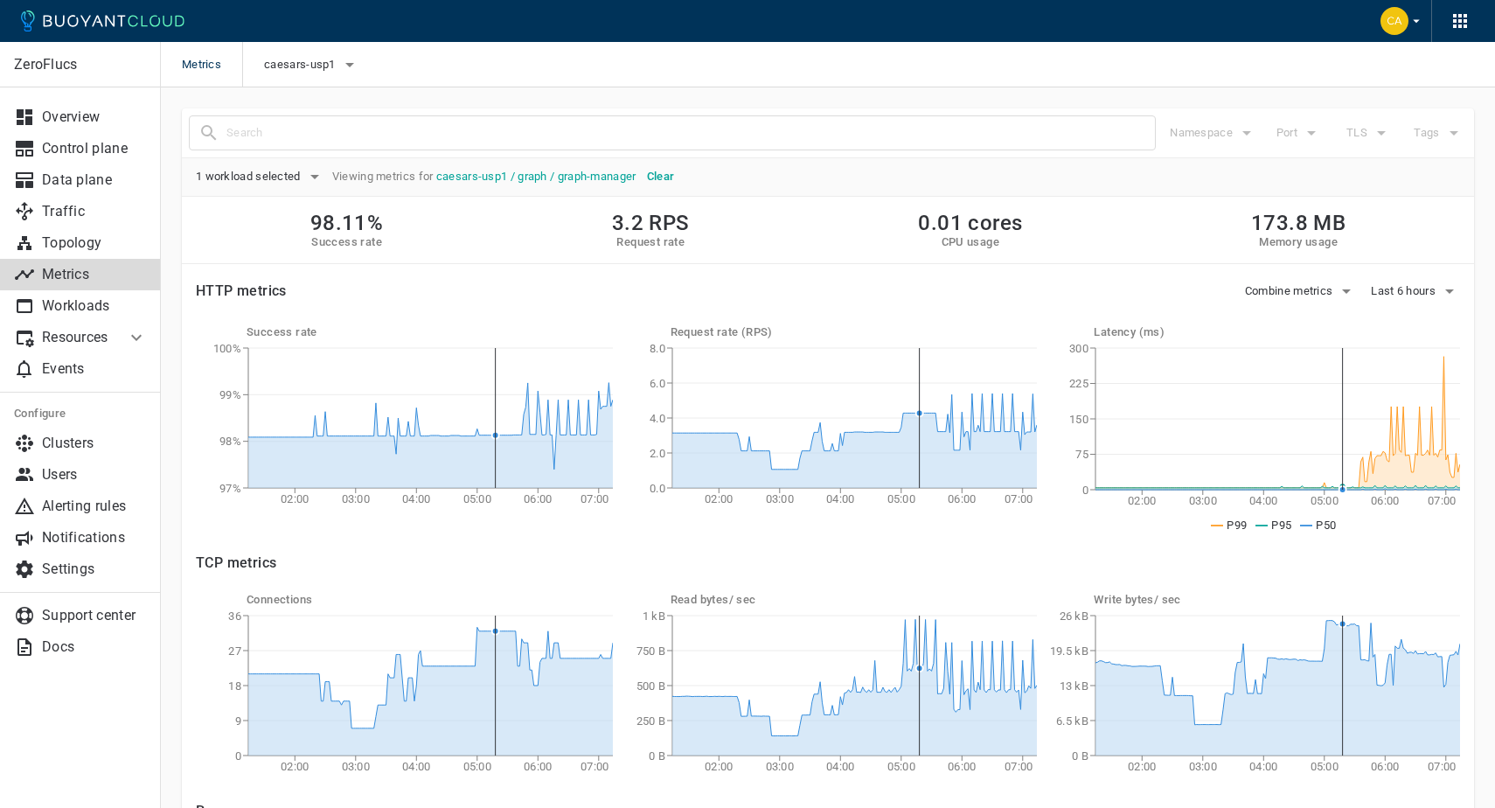
click at [1343, 653] on icon at bounding box center [1278, 688] width 365 height 135
click at [917, 642] on icon "02:00 03:00 04:00 05:00 06:00 07:00 0 B 250 B 500 B 750 B 1 kB" at bounding box center [828, 694] width 417 height 175
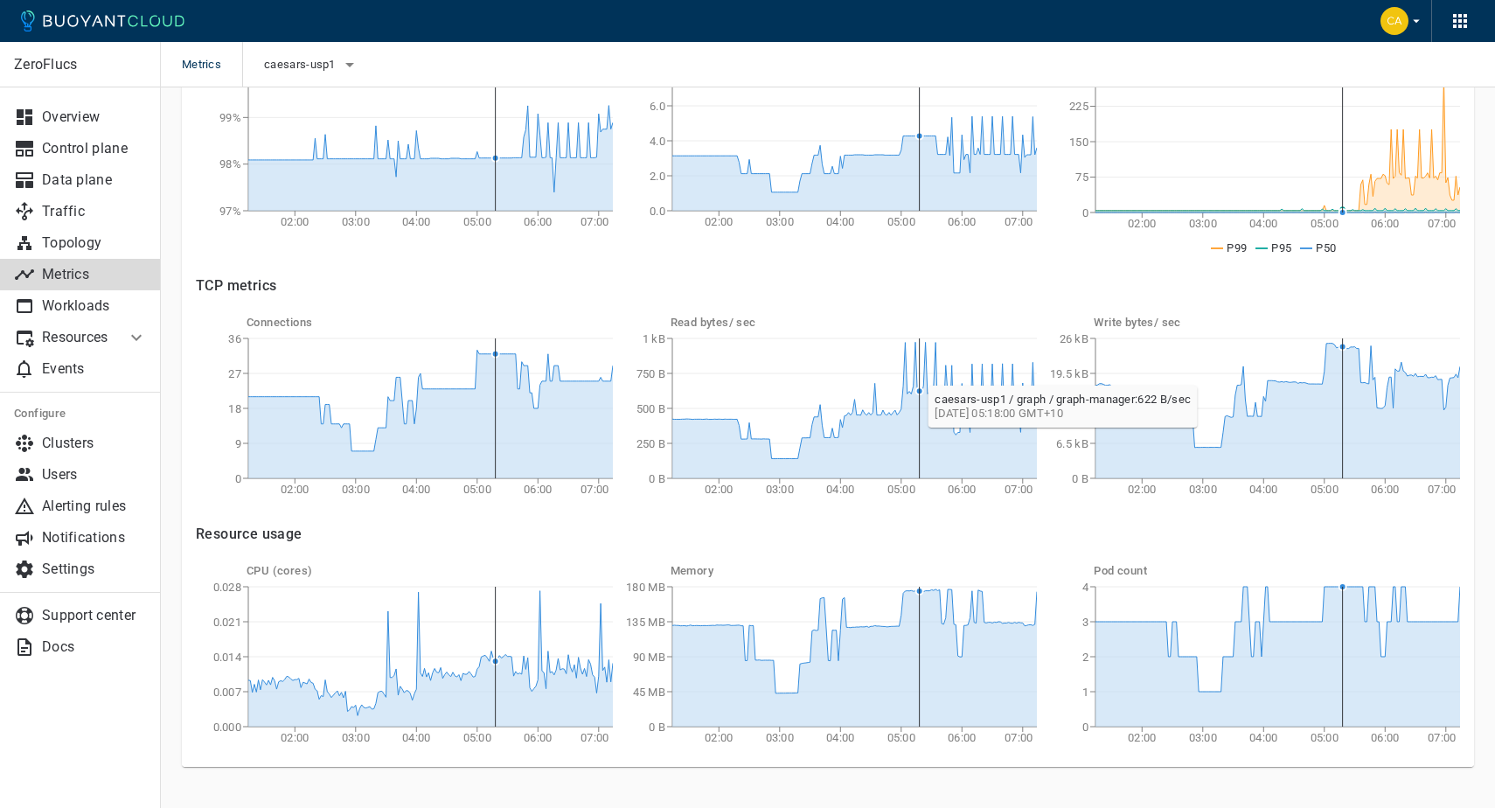
scroll to position [306, 0]
